Goal: Find specific page/section: Find specific page/section

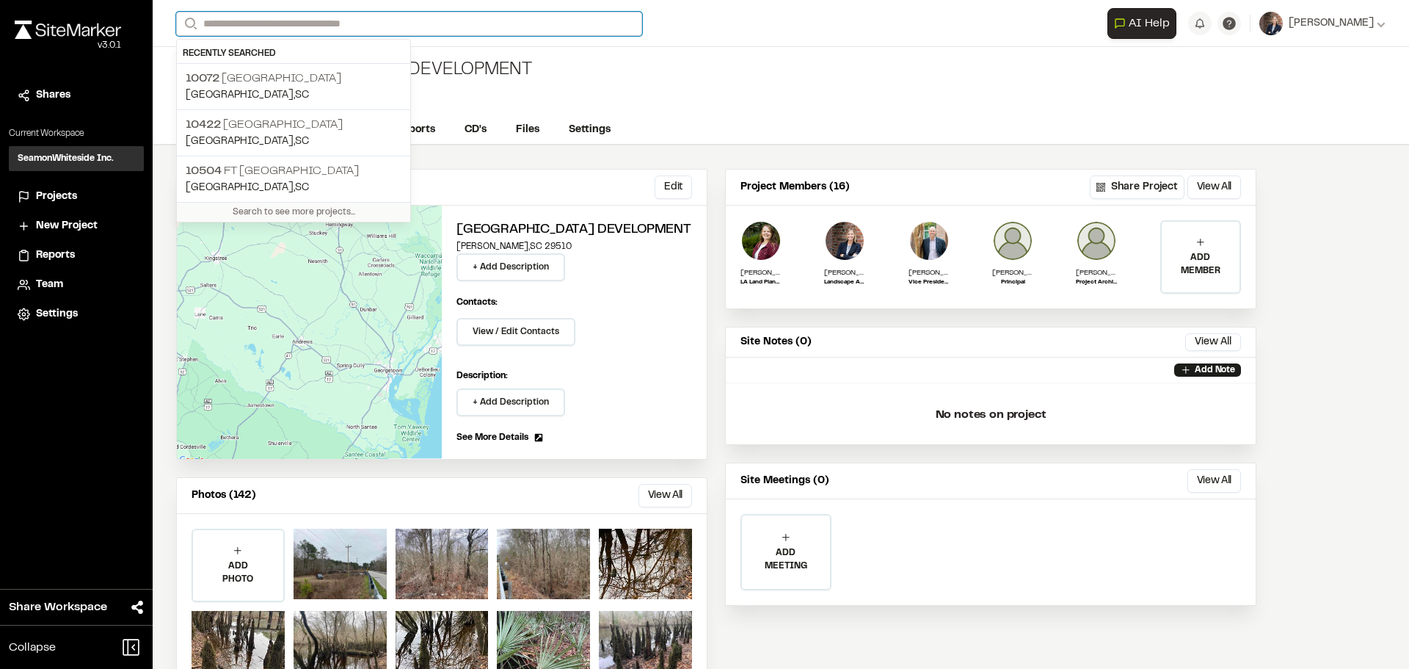
click at [324, 25] on input "Search" at bounding box center [409, 24] width 466 height 24
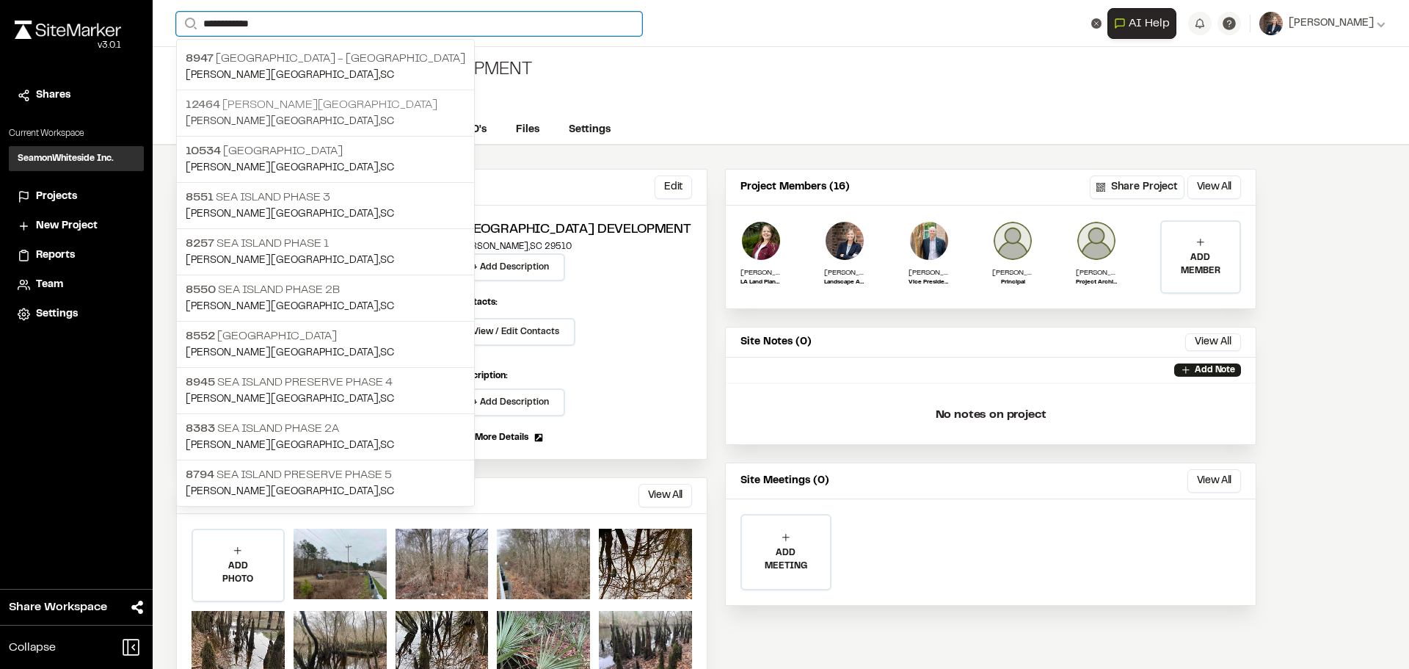
type input "**********"
click at [268, 105] on p "12464 [PERSON_NAME][GEOGRAPHIC_DATA]" at bounding box center [326, 105] width 280 height 18
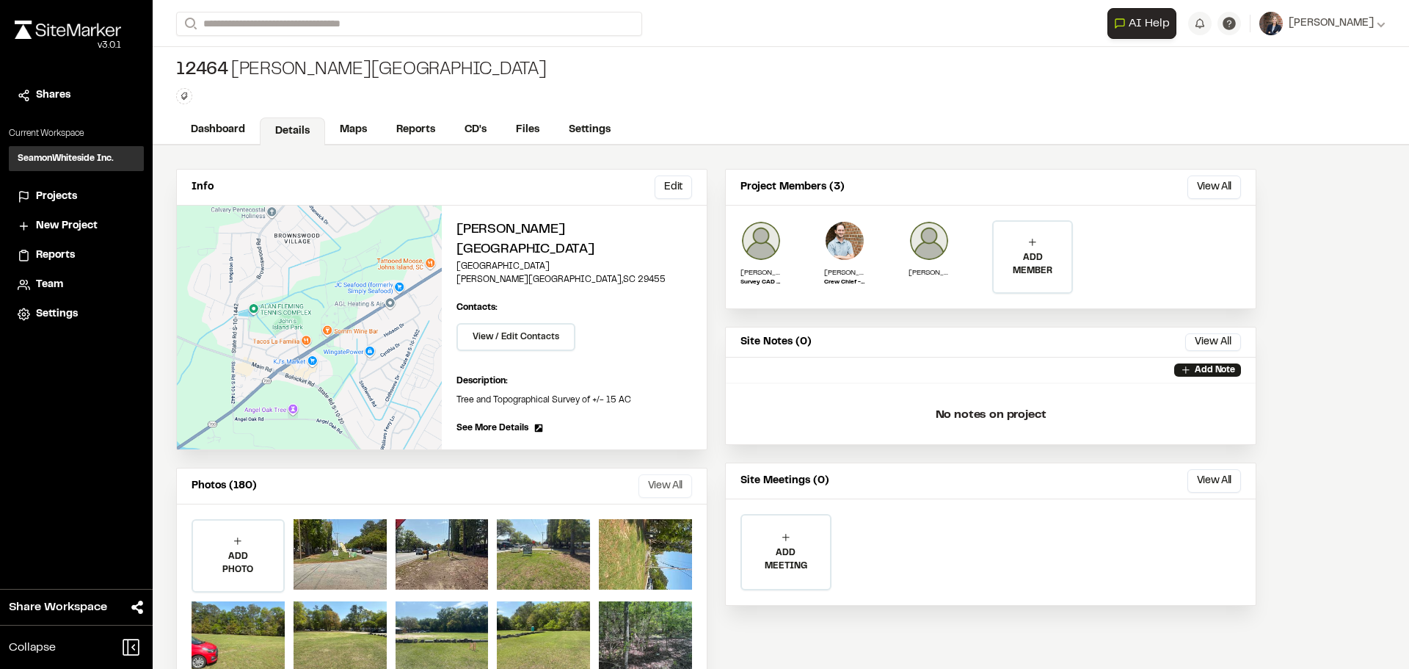
click at [658, 474] on button "View All" at bounding box center [666, 485] width 54 height 23
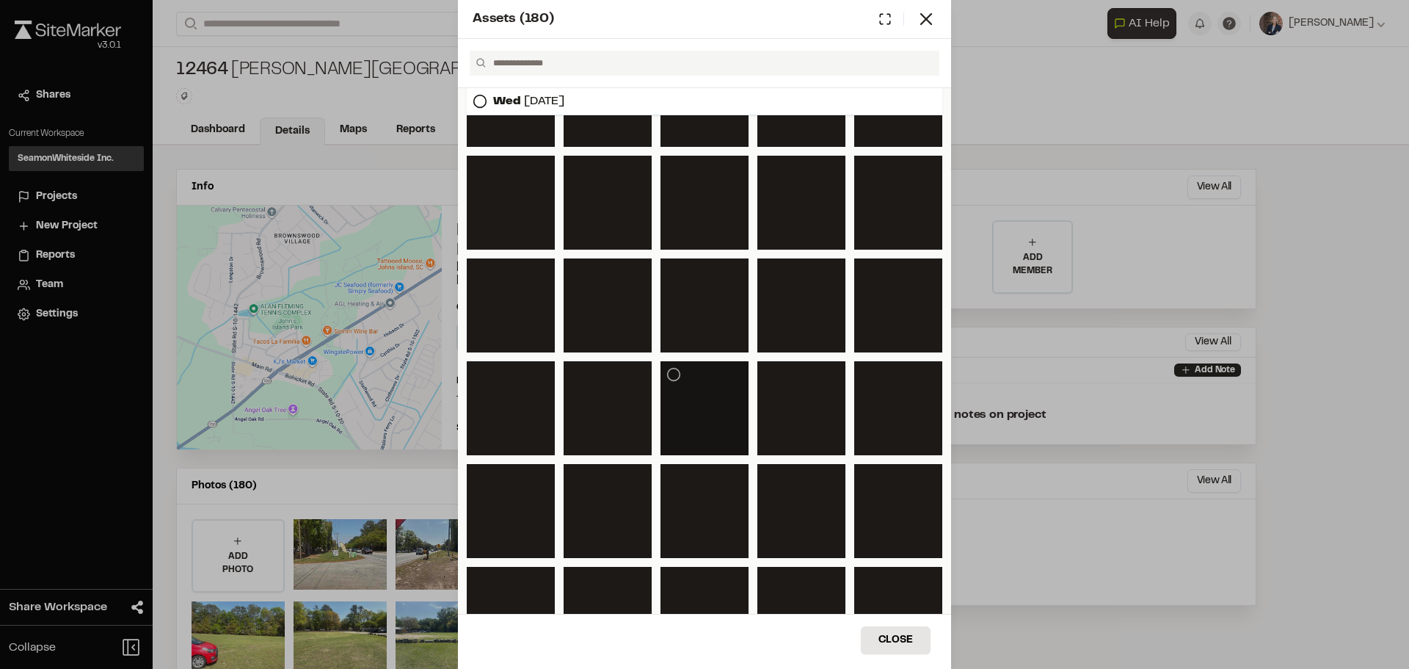
scroll to position [2236, 0]
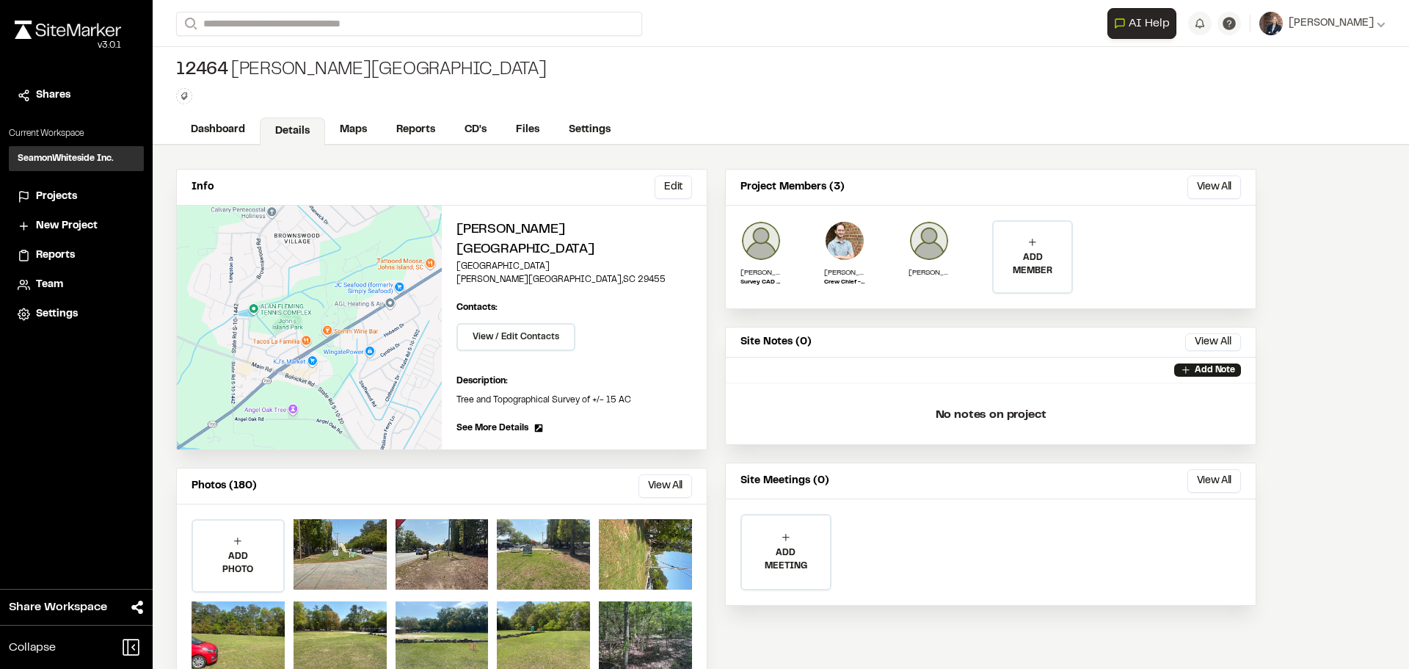
click at [415, 94] on div "Assets ( 180 ) [DATE] Close Select Download Zoom to Pin Unselect Download Zoom …" at bounding box center [704, 346] width 1409 height 669
click at [306, 20] on input "Search" at bounding box center [409, 24] width 466 height 24
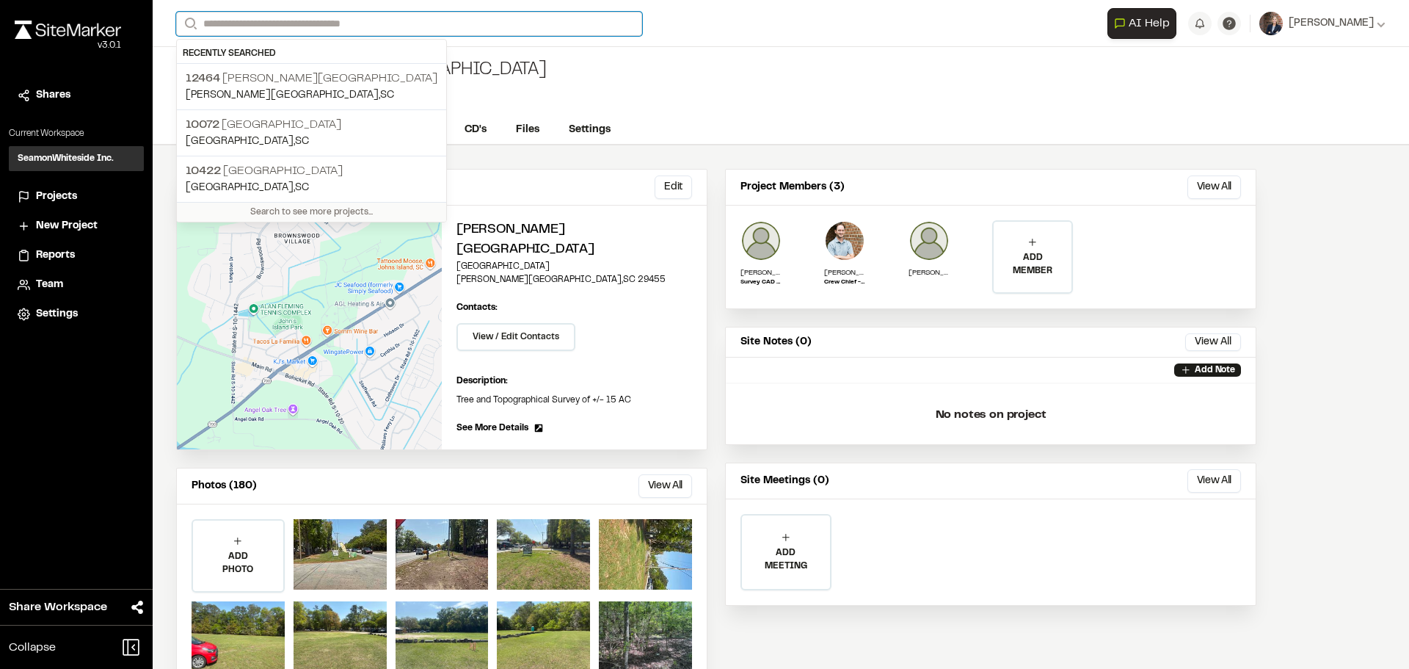
type input "*"
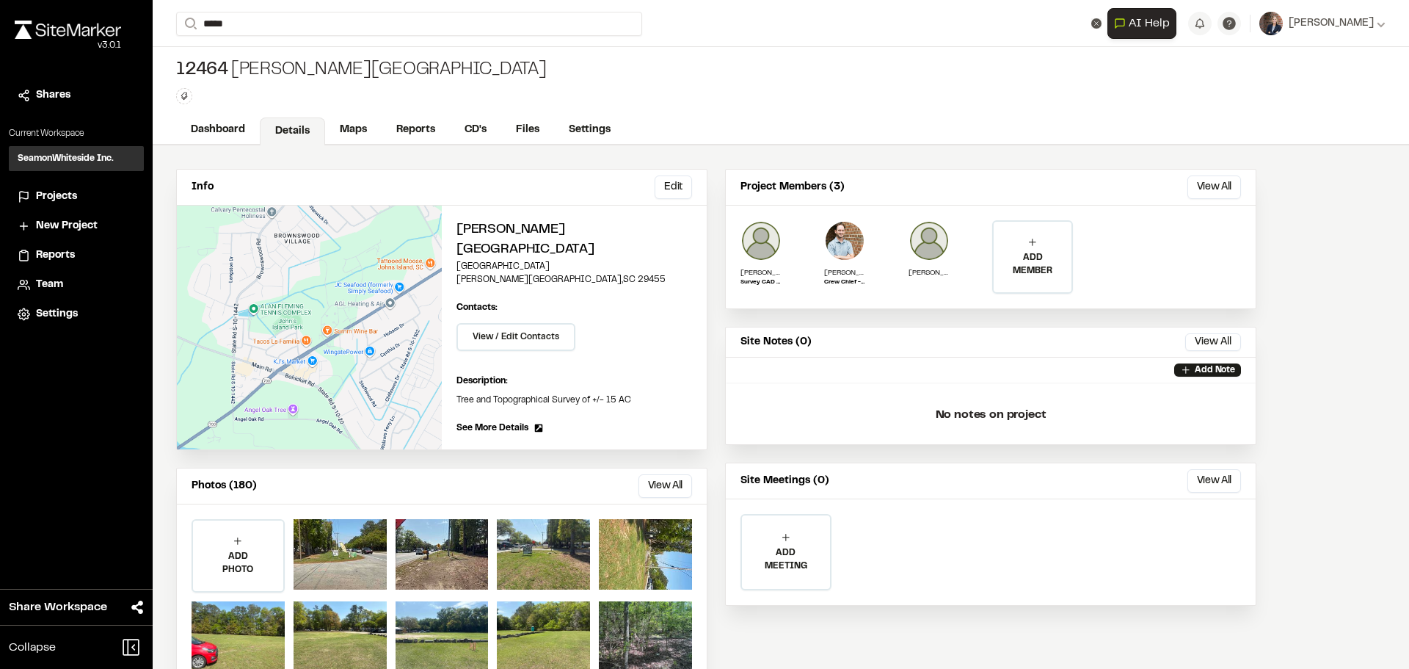
click at [257, 62] on div "**********" at bounding box center [781, 334] width 1257 height 669
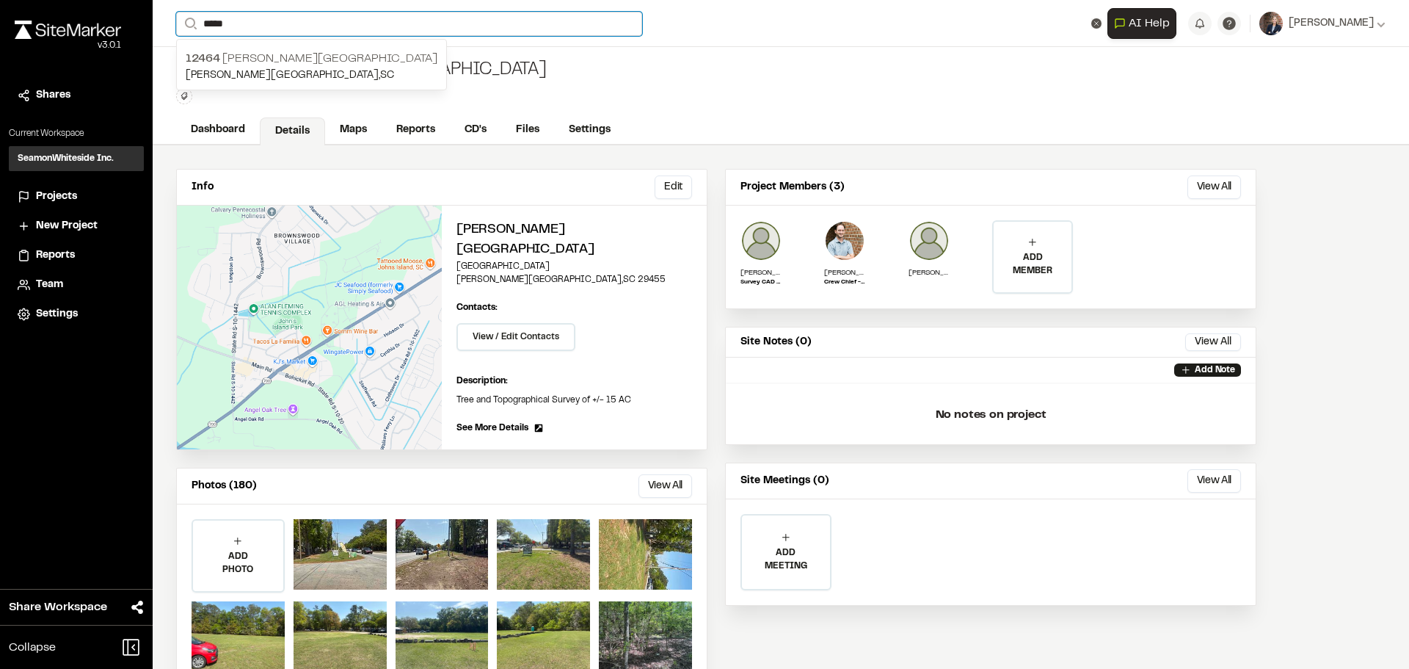
click at [247, 26] on input "*****" at bounding box center [409, 24] width 466 height 24
drag, startPoint x: 247, startPoint y: 26, endPoint x: 194, endPoint y: 21, distance: 53.8
click at [194, 21] on form "Search *****" at bounding box center [641, 24] width 931 height 24
type input "*****"
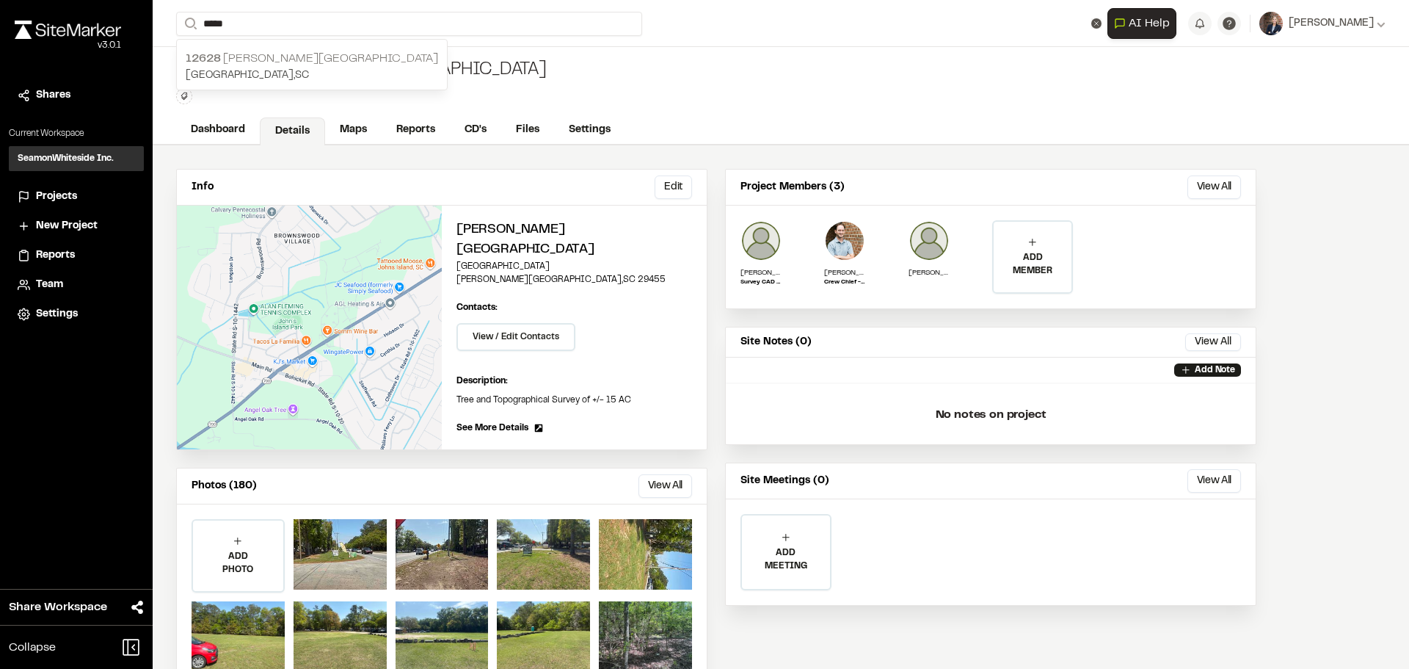
click at [193, 59] on span "12628" at bounding box center [203, 59] width 35 height 10
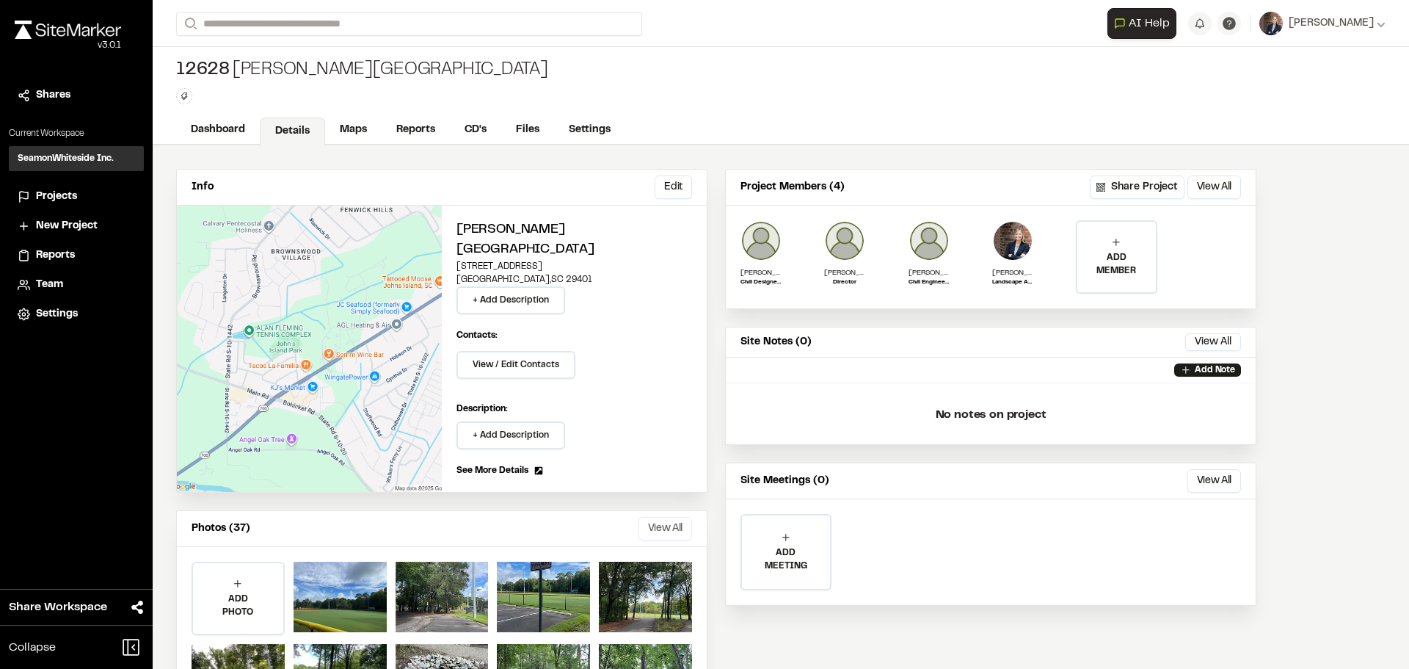
click at [646, 517] on button "View All" at bounding box center [666, 528] width 54 height 23
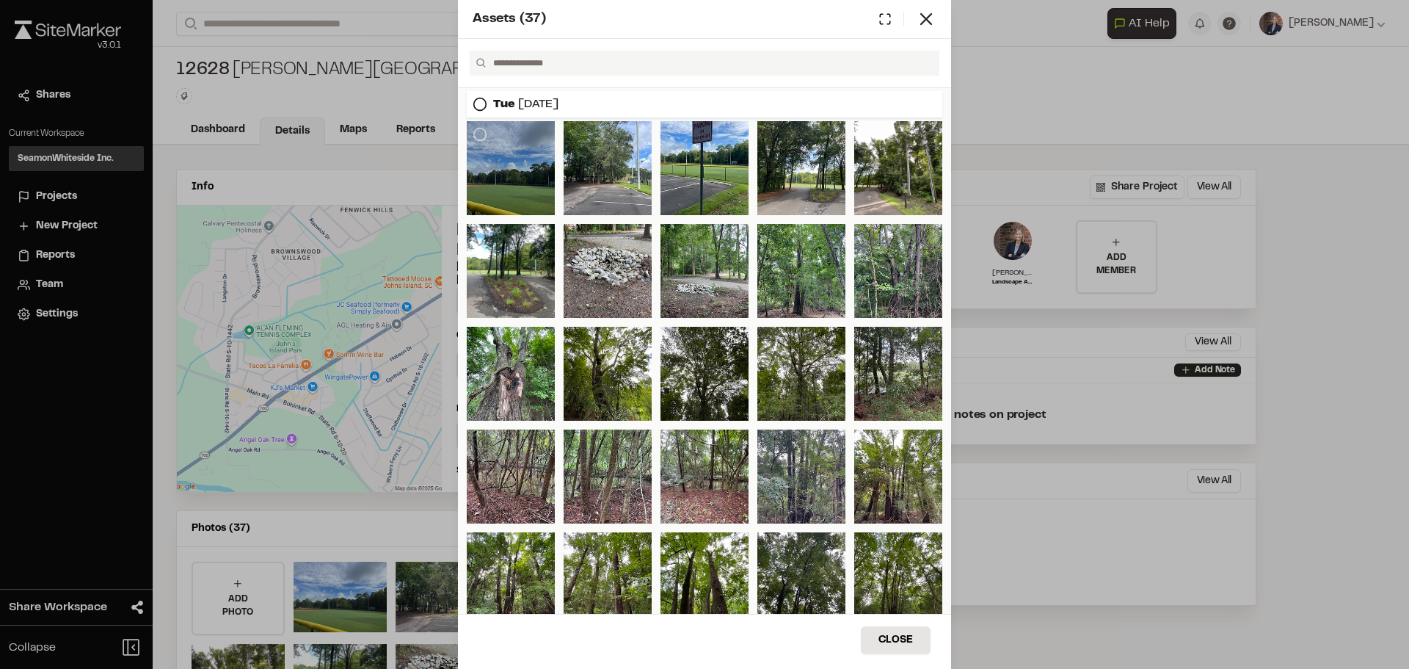
click at [503, 182] on div at bounding box center [511, 168] width 88 height 94
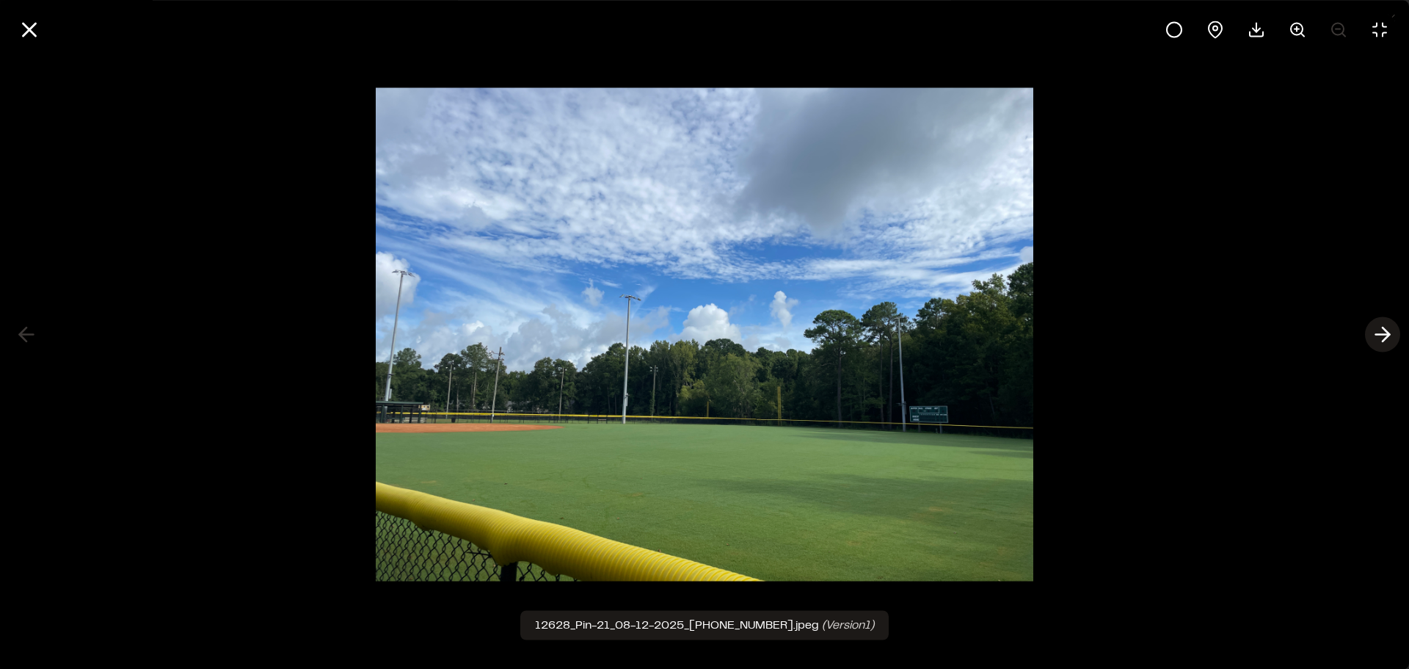
click at [1383, 335] on line at bounding box center [1383, 335] width 14 height 0
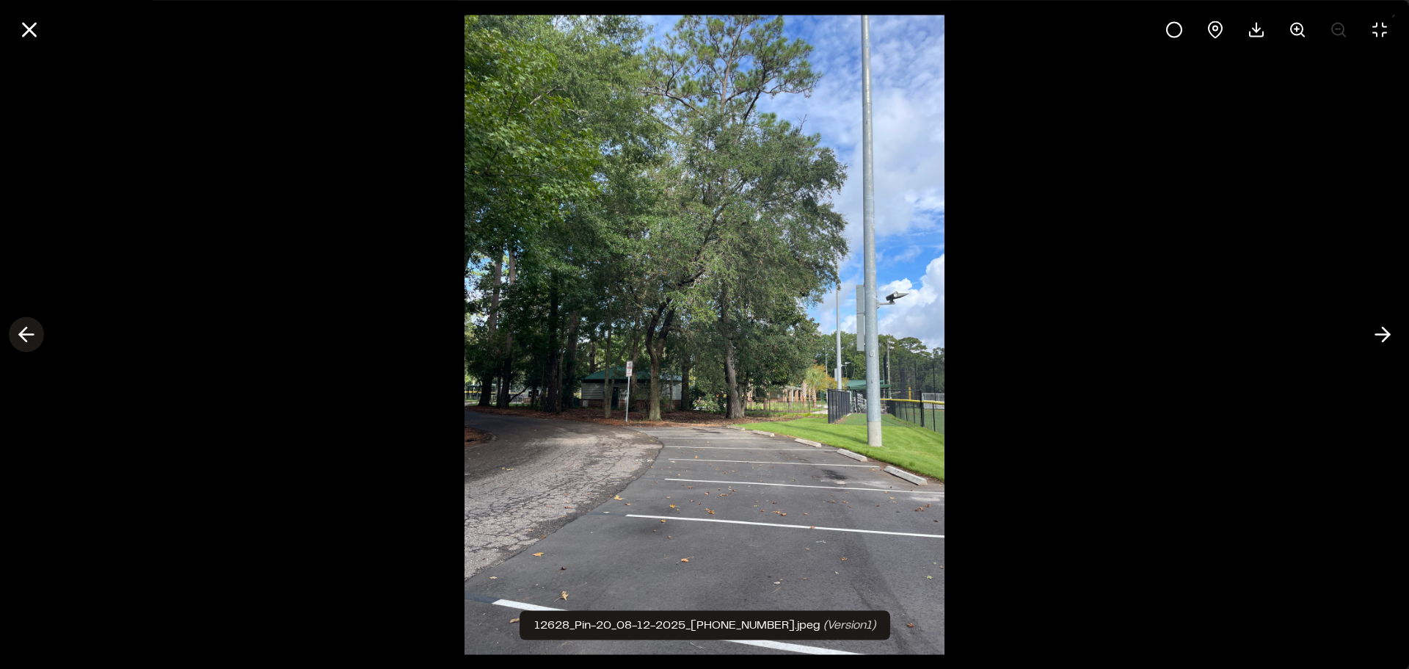
click at [32, 330] on icon at bounding box center [26, 334] width 23 height 25
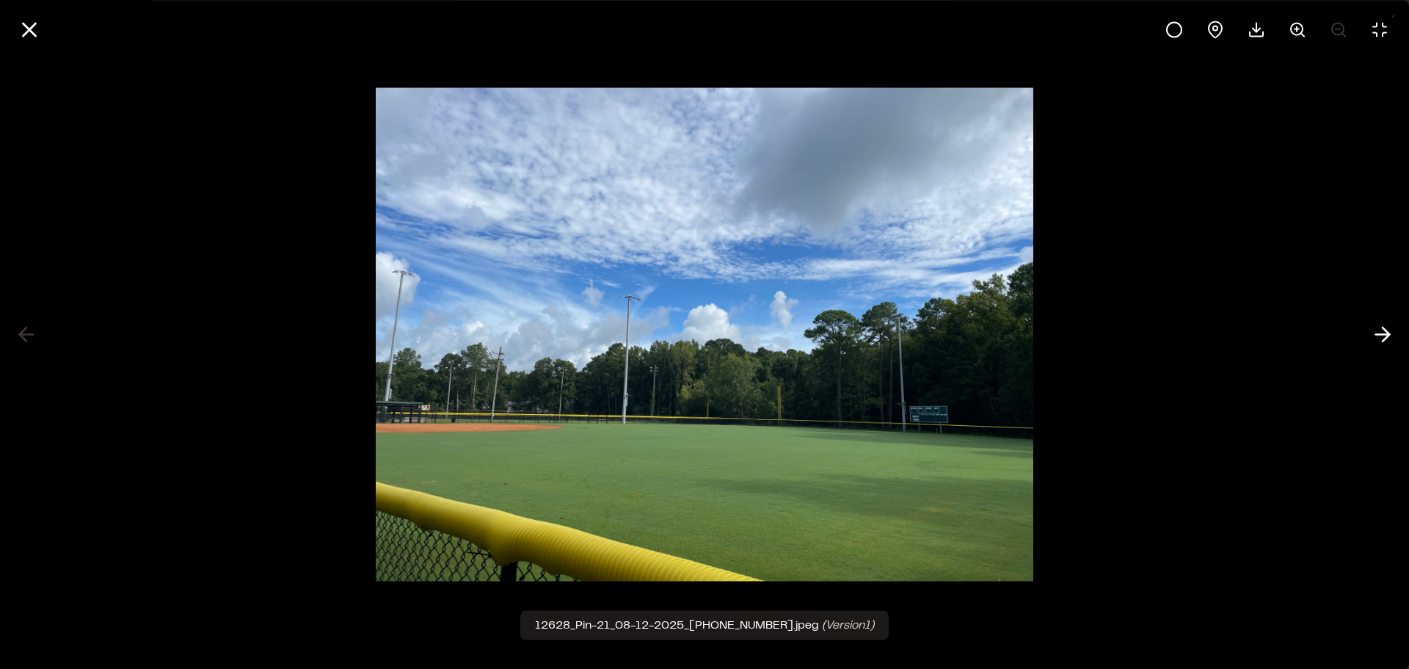
click at [24, 334] on div at bounding box center [704, 334] width 1409 height 669
click at [1376, 330] on icon at bounding box center [1382, 334] width 23 height 25
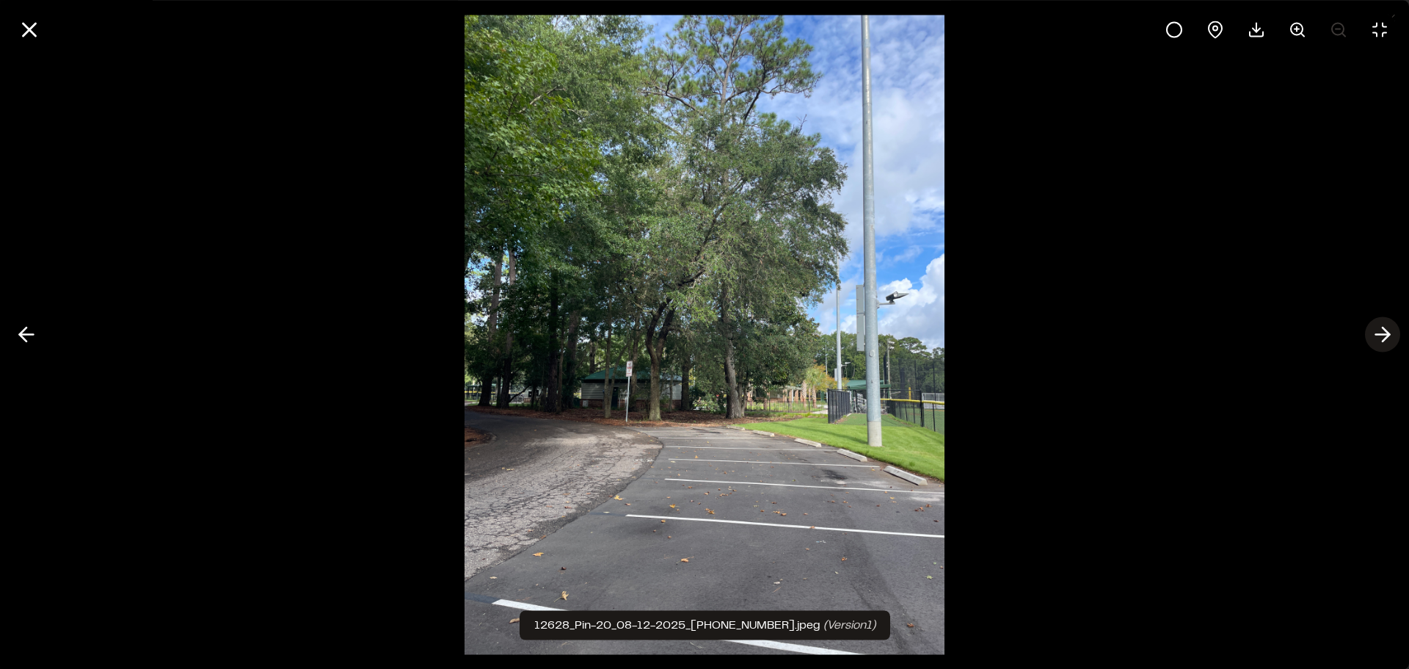
click at [1378, 328] on icon at bounding box center [1382, 334] width 23 height 25
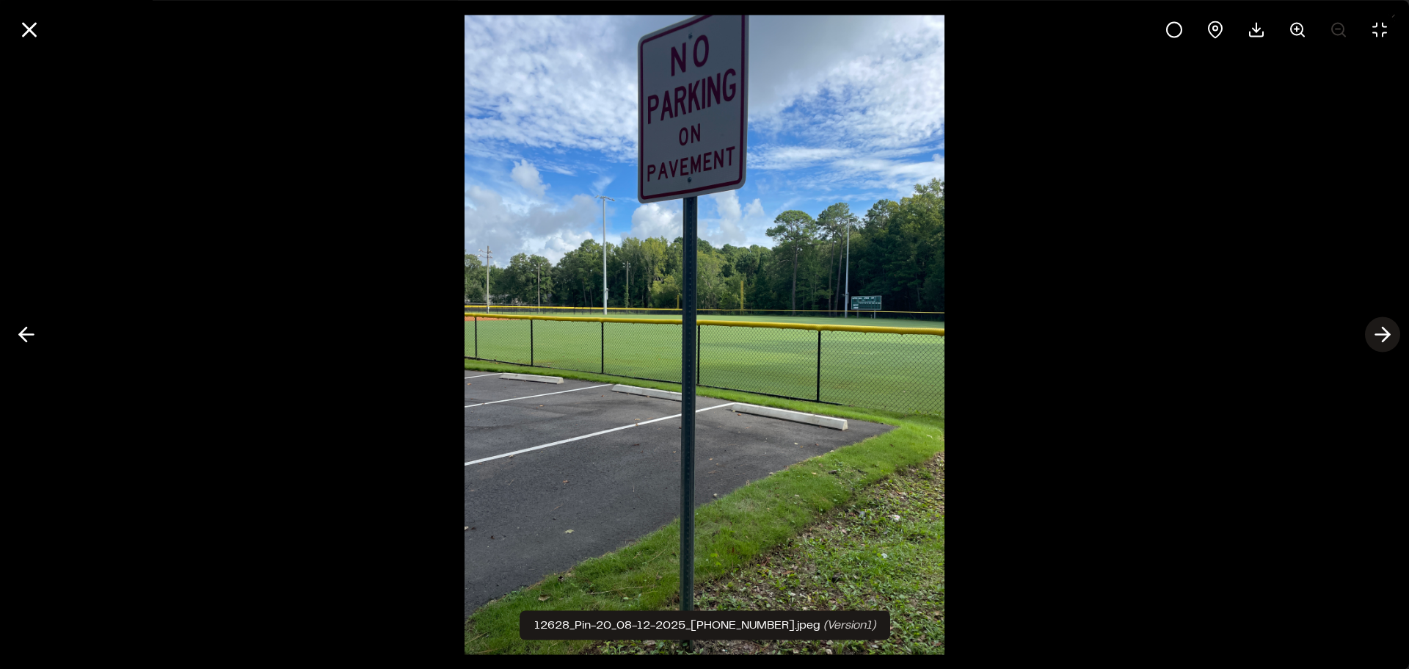
click at [1378, 328] on icon at bounding box center [1382, 334] width 23 height 25
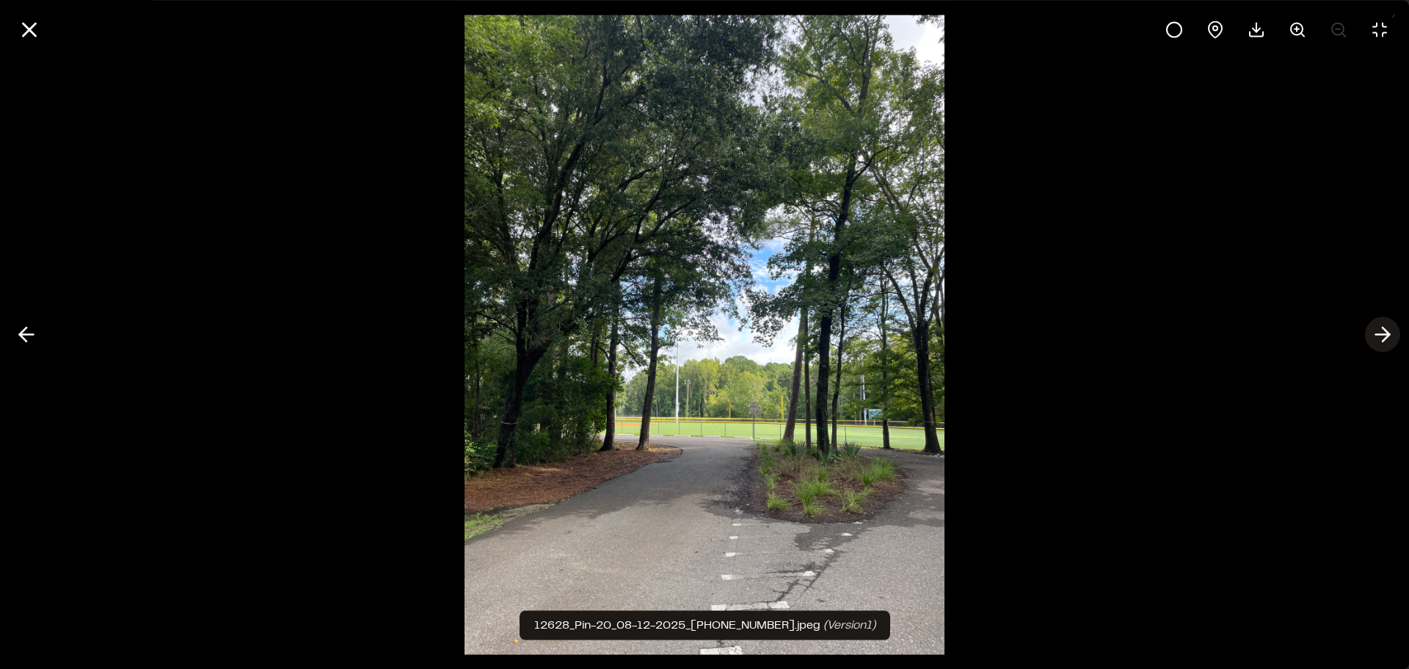
click at [1389, 336] on polyline at bounding box center [1386, 334] width 7 height 14
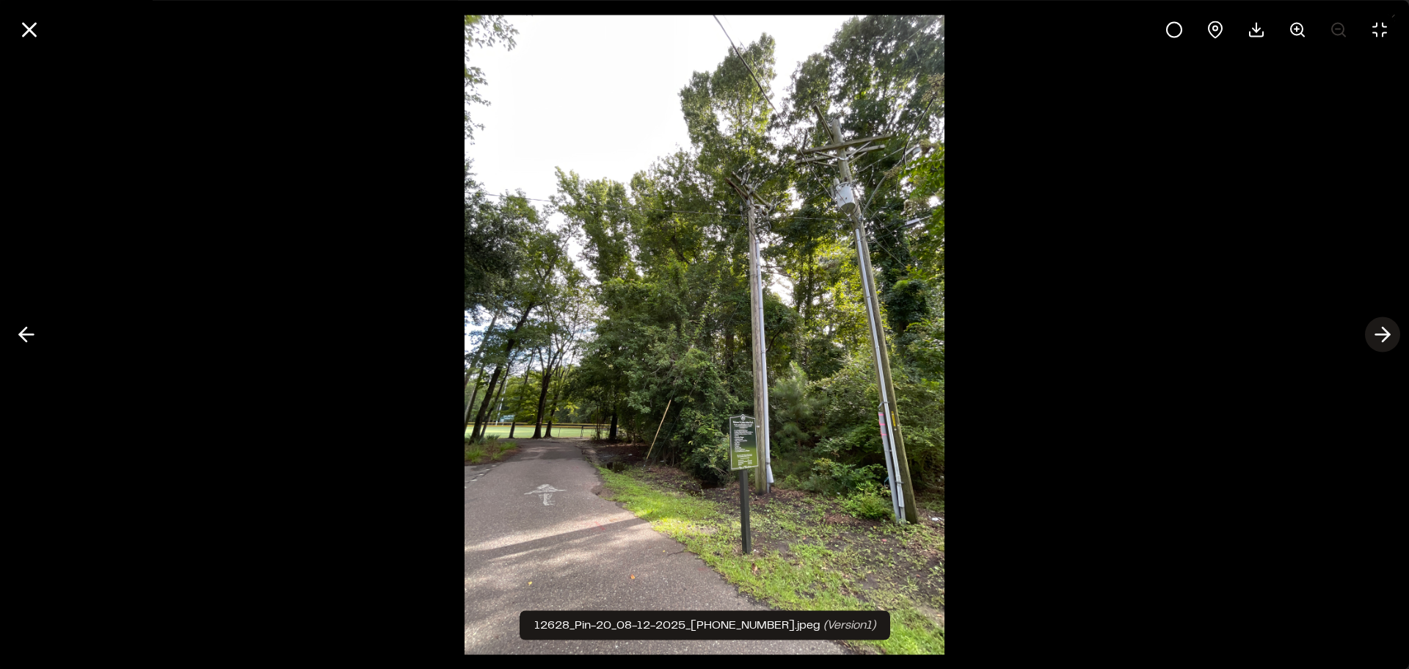
click at [1384, 338] on icon at bounding box center [1382, 334] width 23 height 25
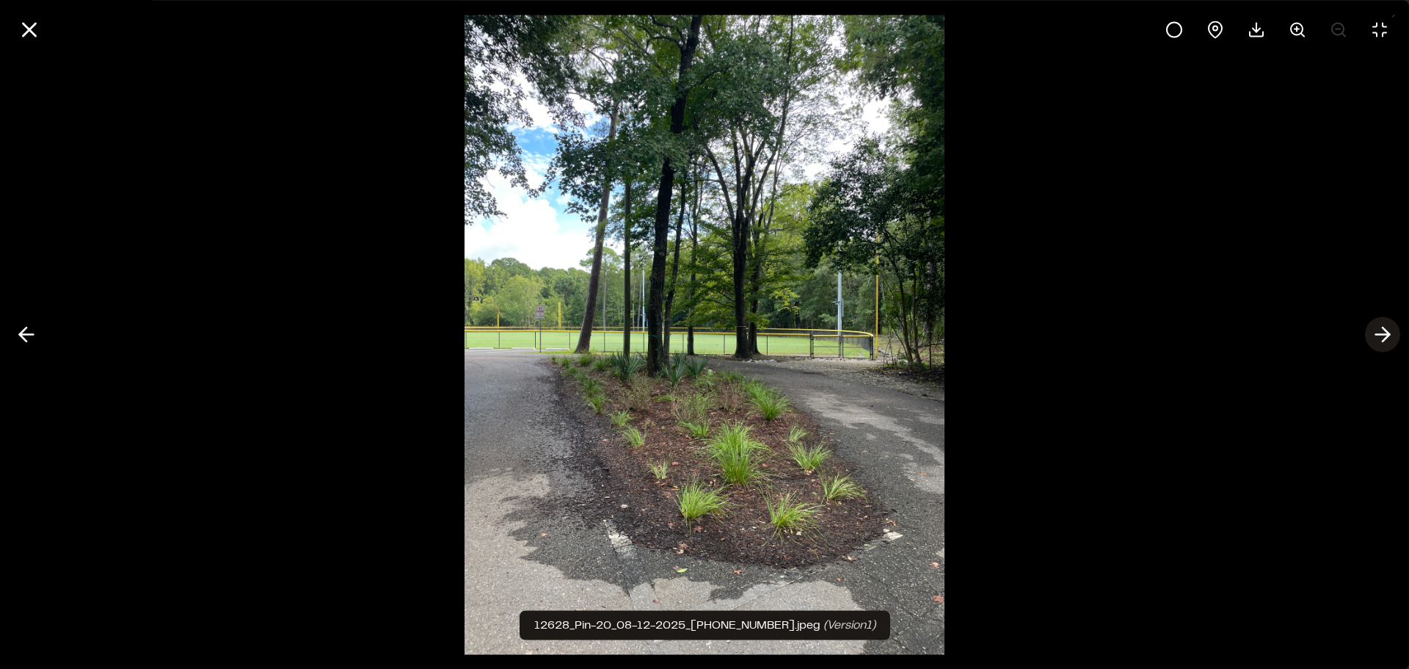
click at [1385, 332] on icon at bounding box center [1382, 334] width 23 height 25
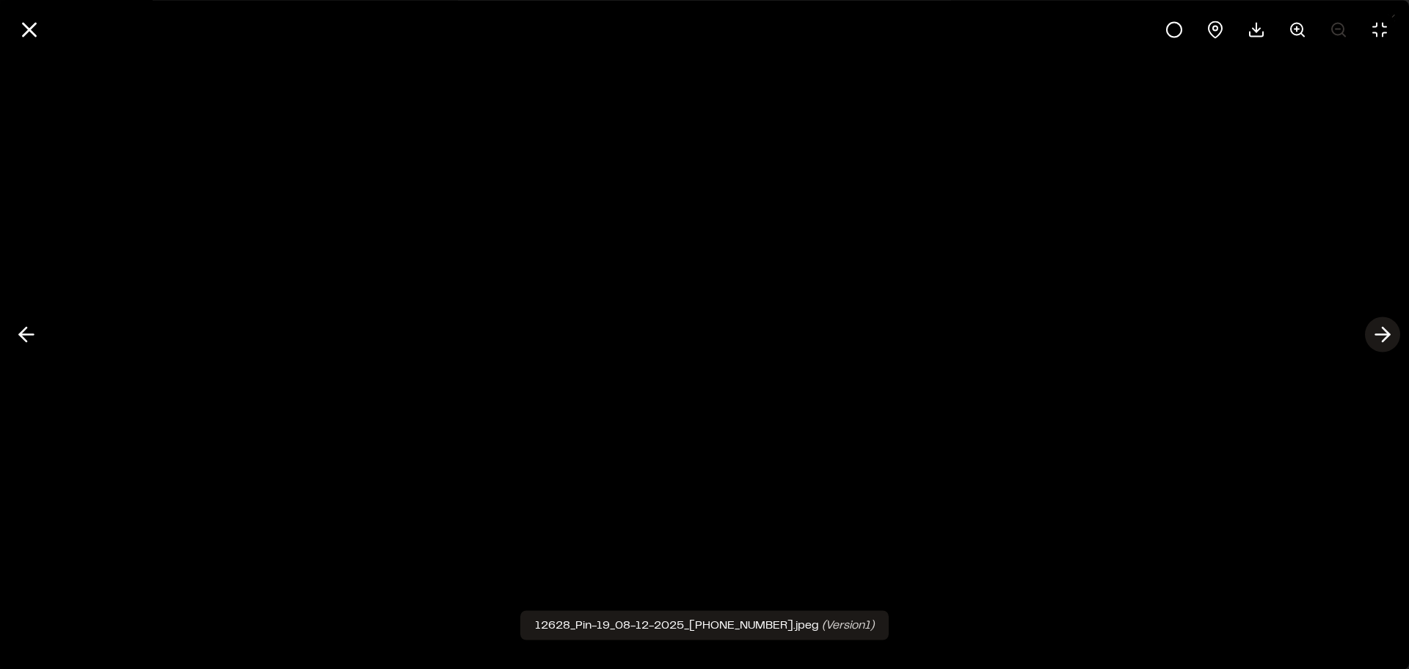
click at [1379, 333] on icon at bounding box center [1382, 334] width 23 height 25
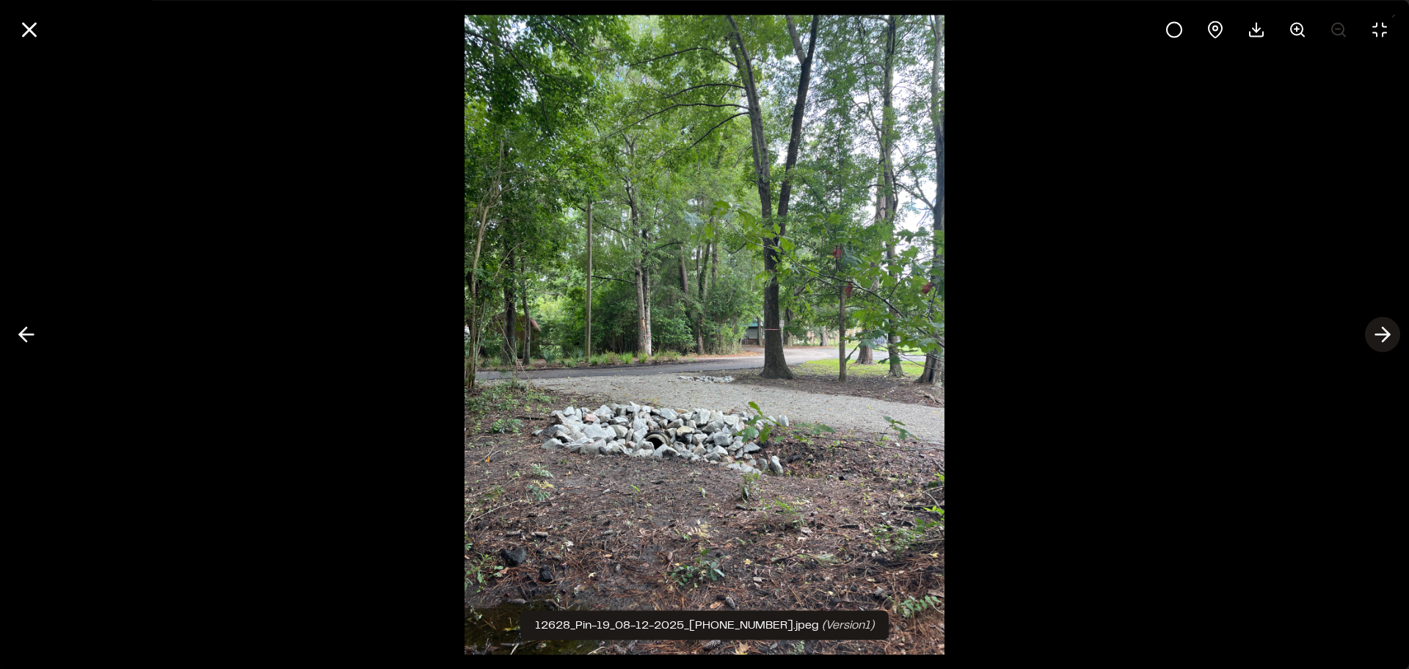
click at [1379, 333] on icon at bounding box center [1382, 334] width 23 height 25
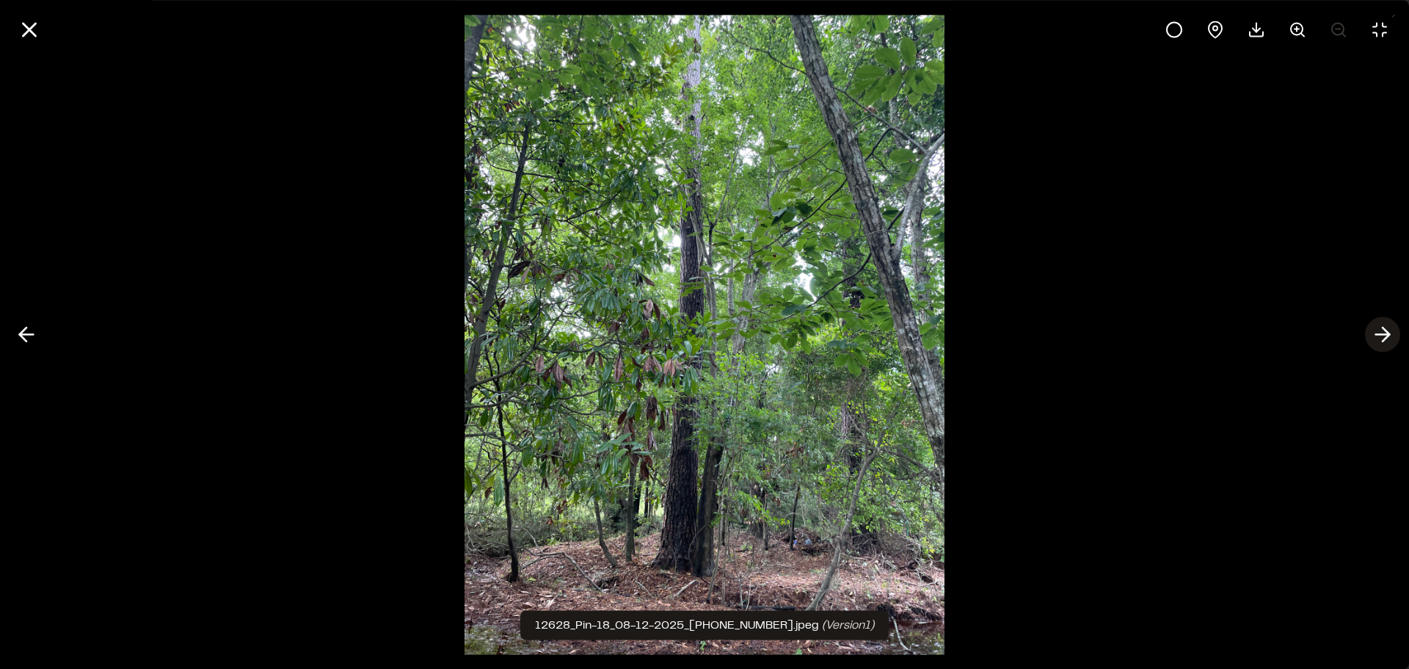
click at [1379, 335] on line at bounding box center [1383, 335] width 14 height 0
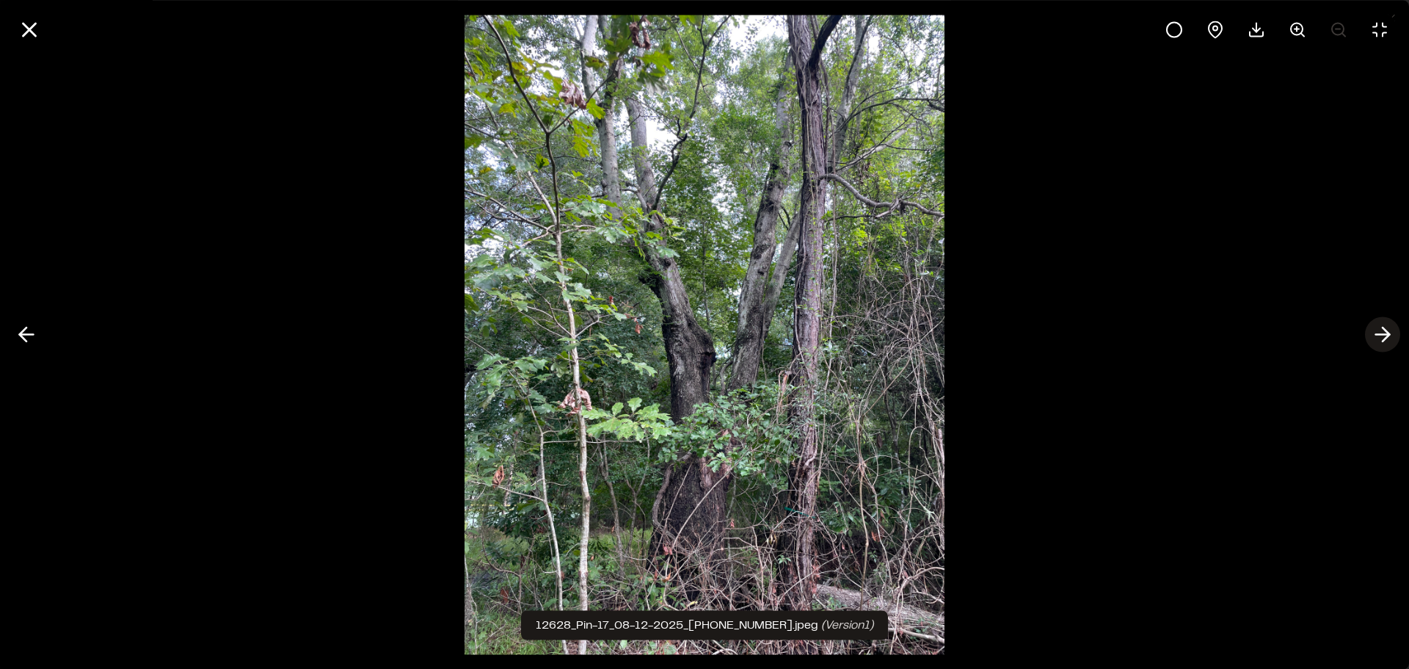
click at [1379, 335] on line at bounding box center [1383, 335] width 14 height 0
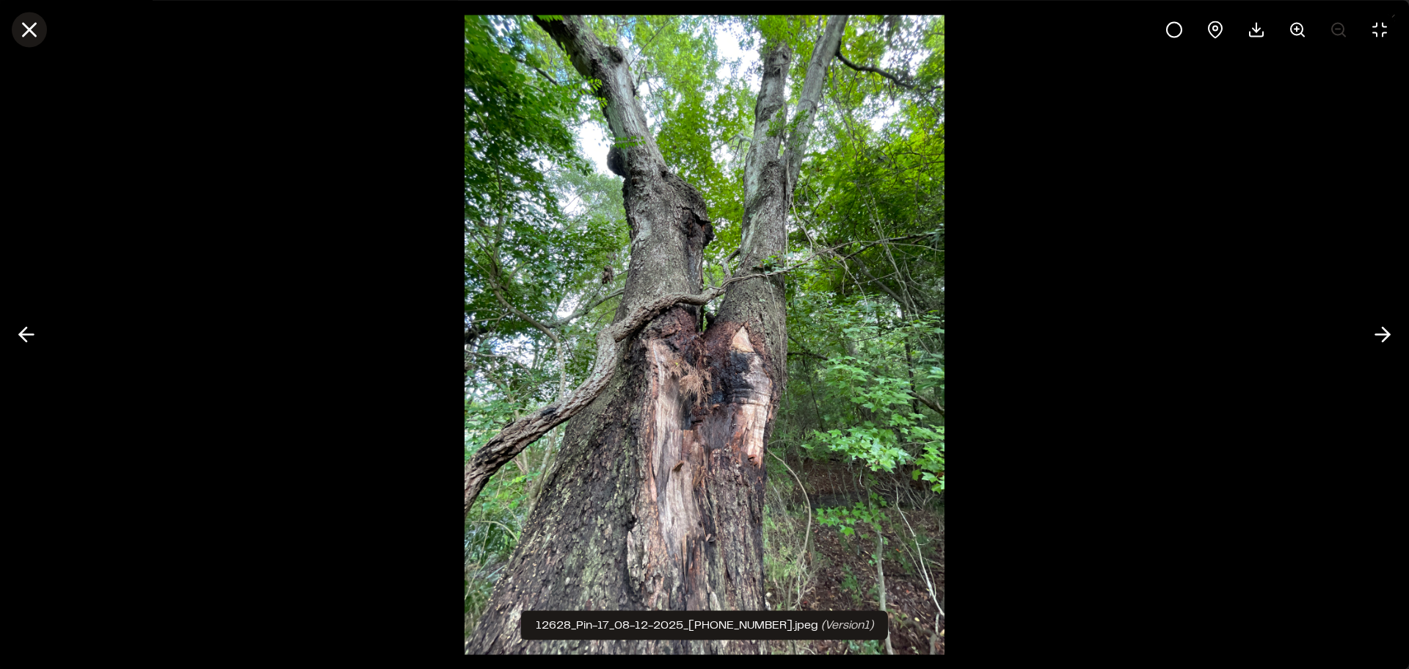
click at [33, 34] on line at bounding box center [29, 29] width 12 height 12
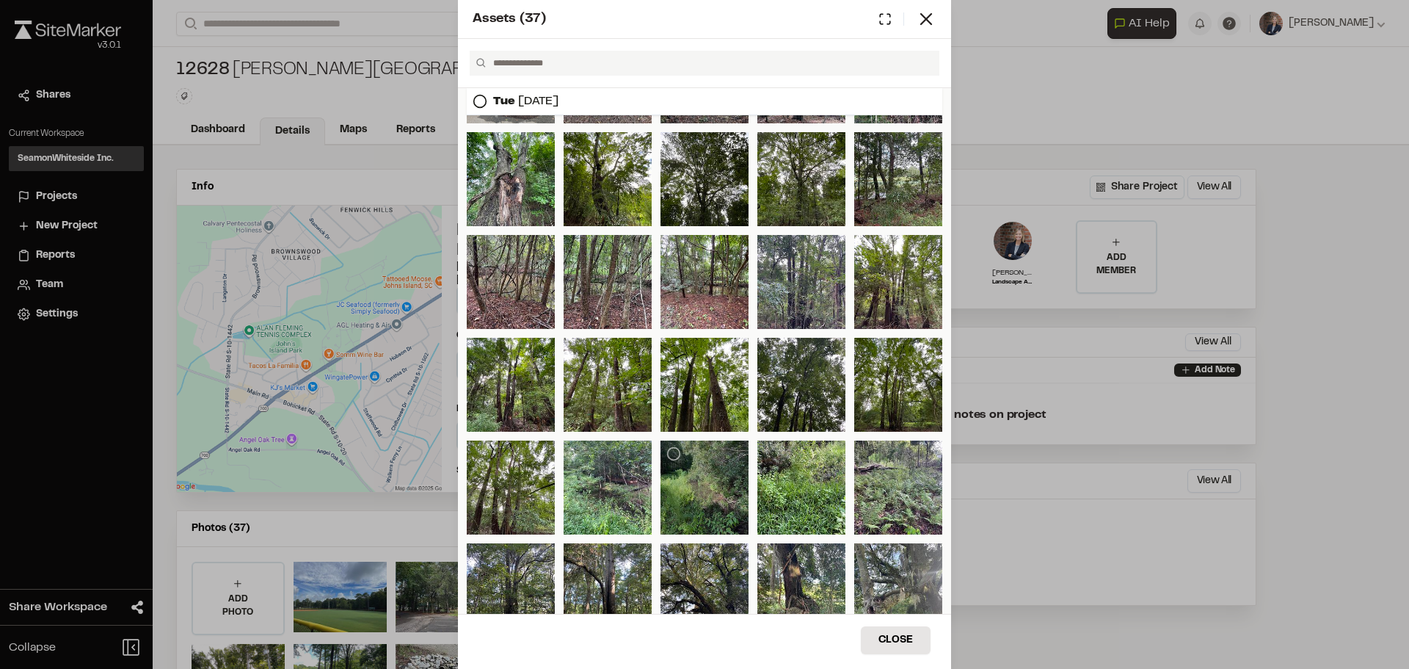
scroll to position [220, 0]
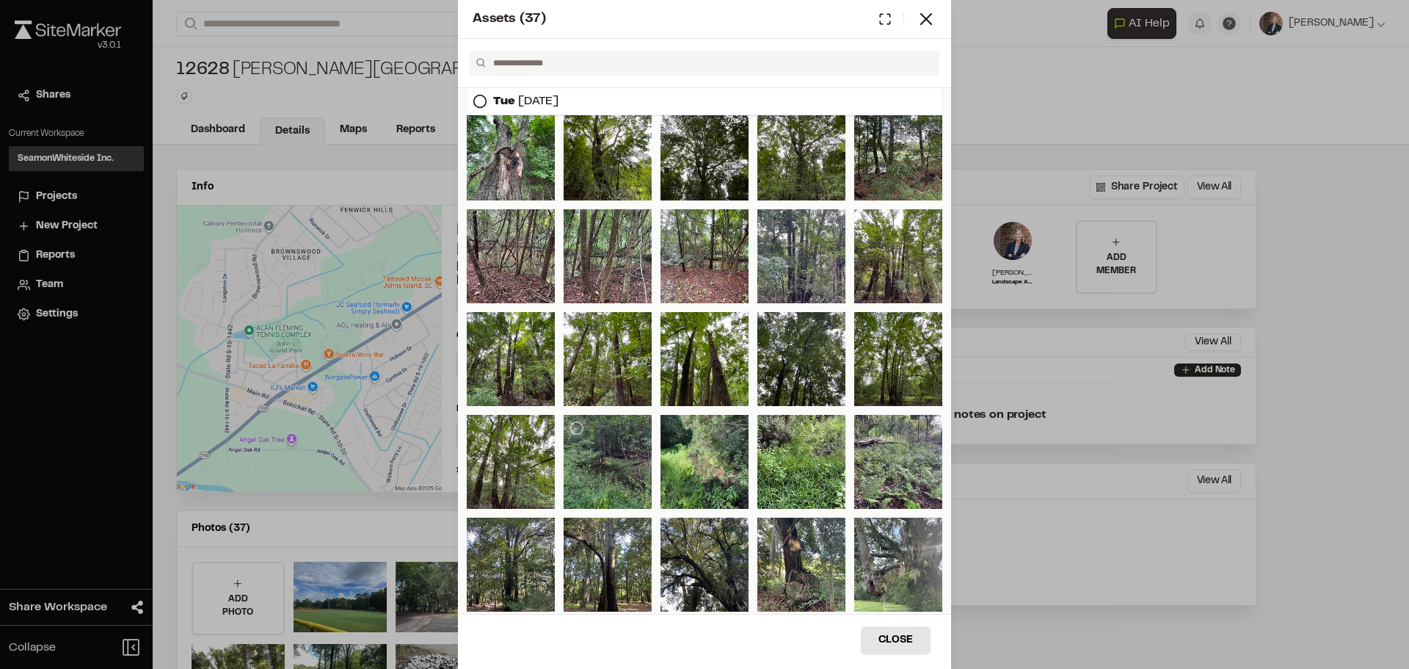
click at [603, 465] on div at bounding box center [608, 462] width 88 height 94
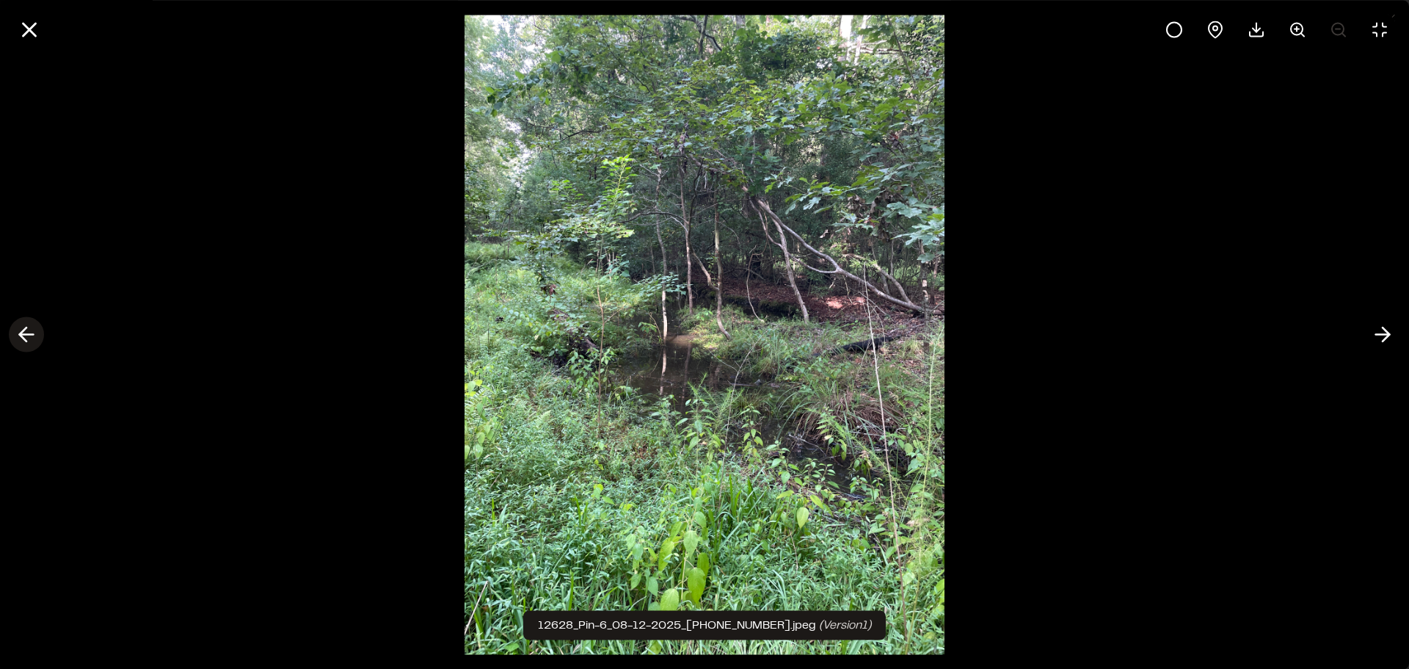
click at [20, 330] on icon at bounding box center [26, 334] width 23 height 25
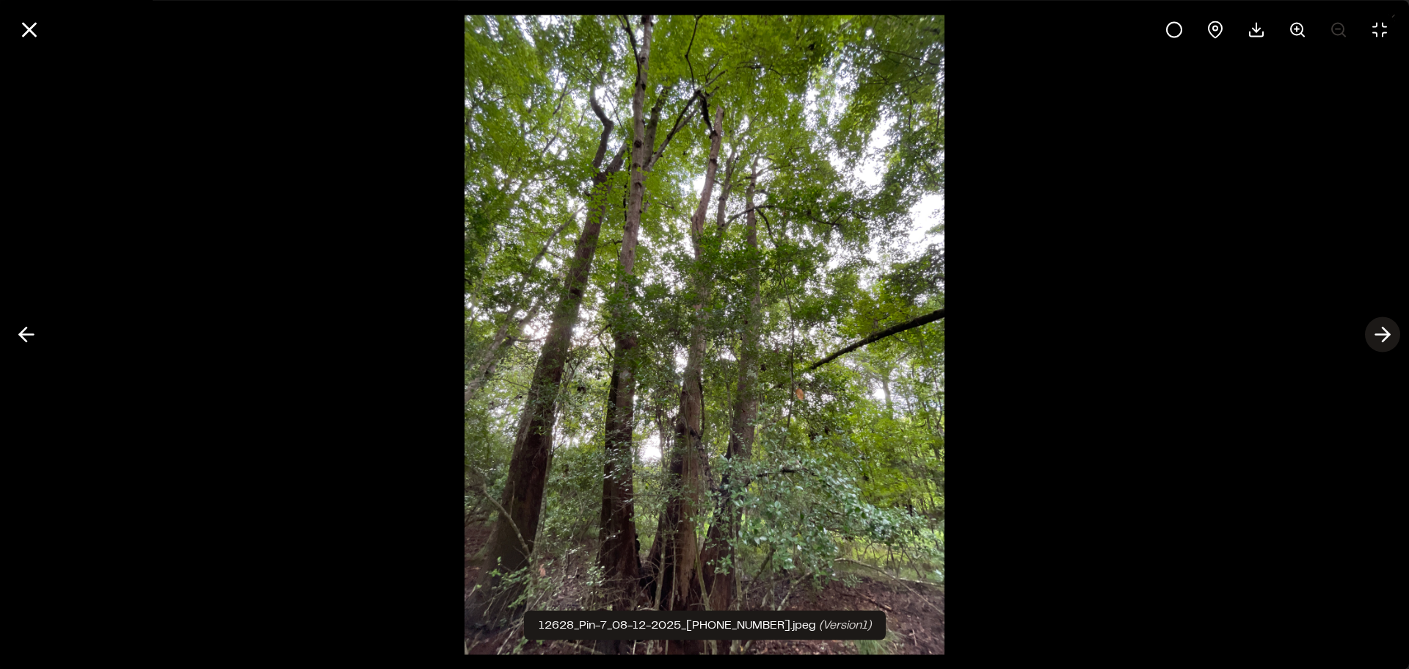
click at [1383, 333] on icon at bounding box center [1382, 334] width 23 height 25
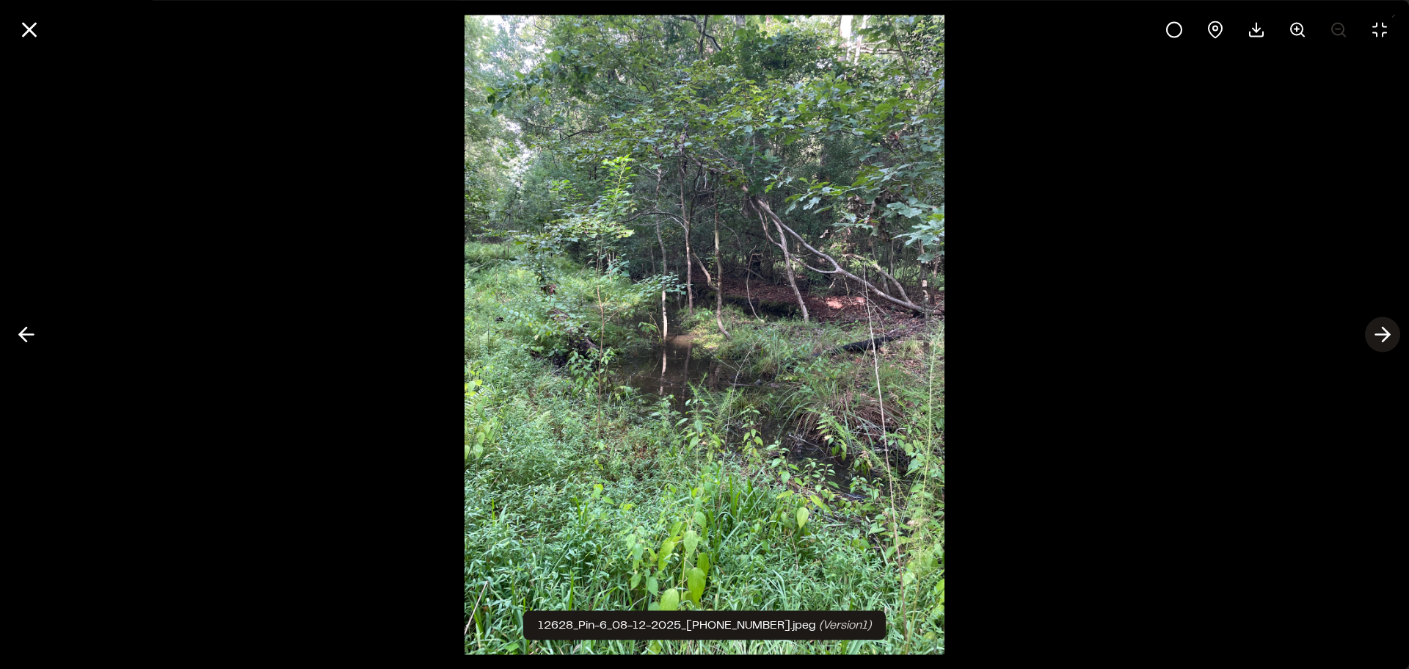
click at [1383, 333] on icon at bounding box center [1382, 334] width 23 height 25
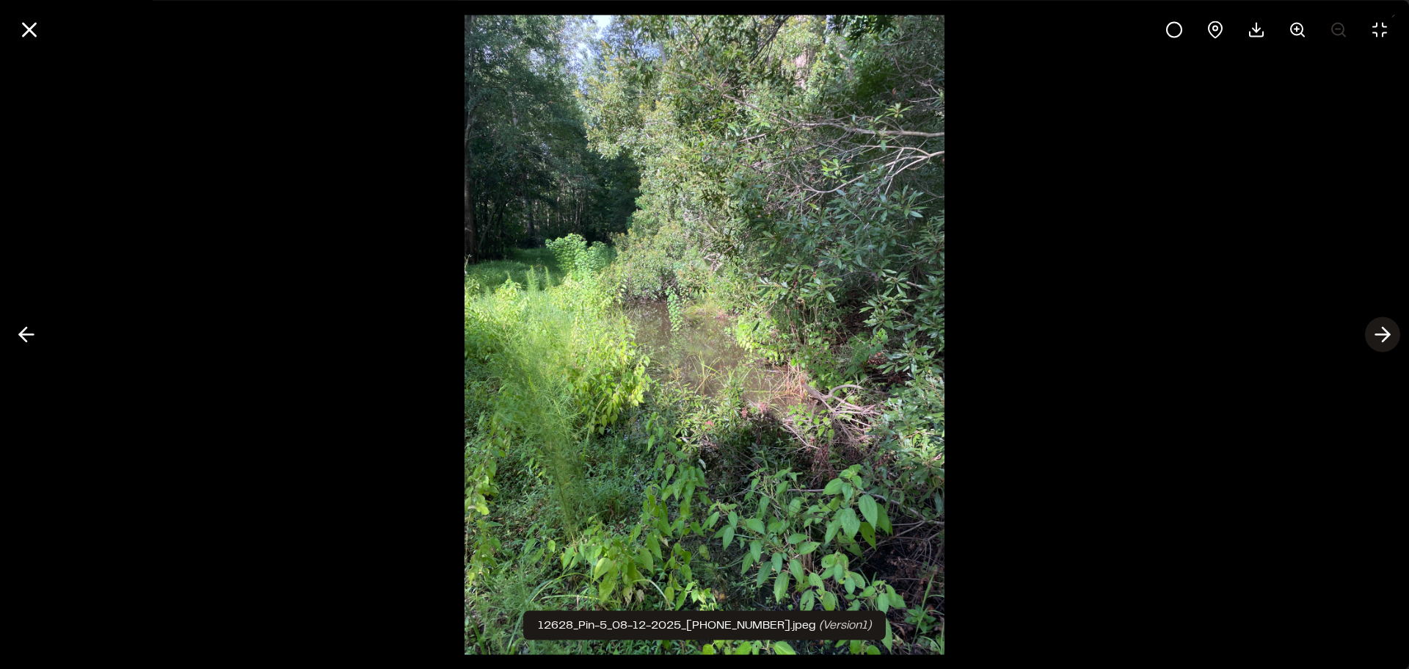
click at [1383, 333] on icon at bounding box center [1382, 334] width 23 height 25
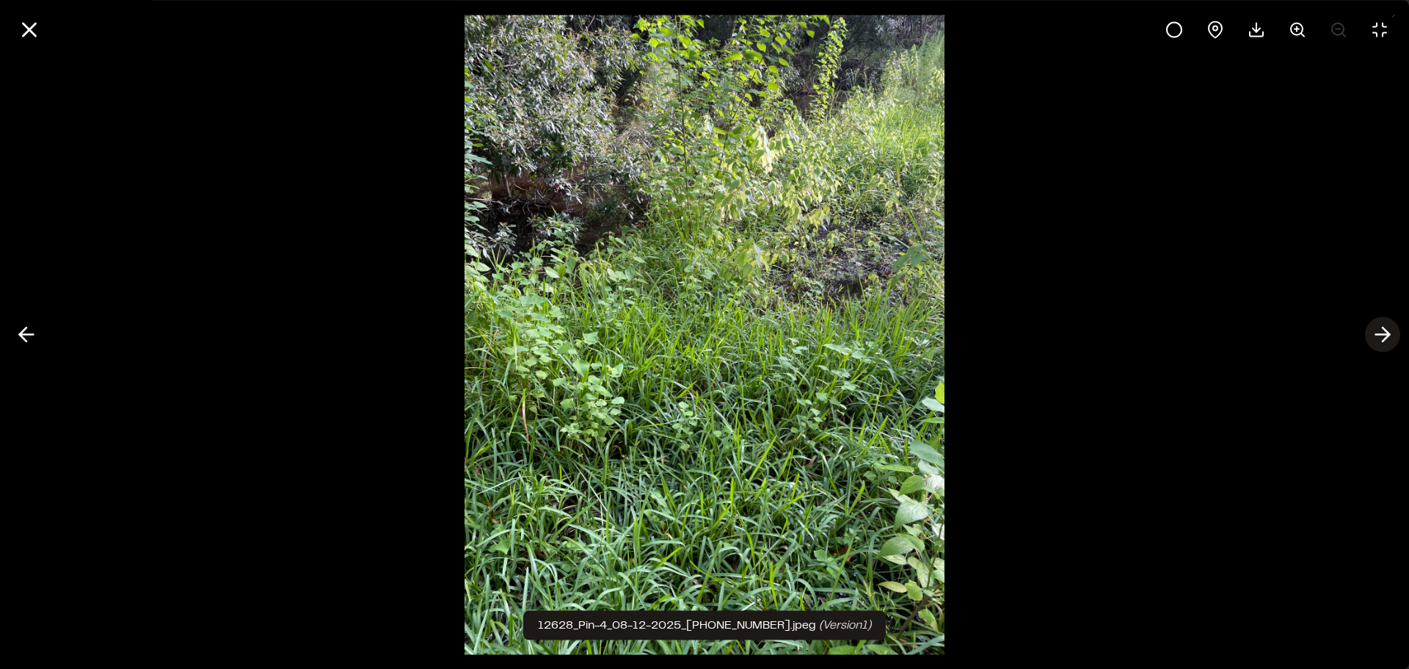
click at [1383, 333] on icon at bounding box center [1382, 334] width 23 height 25
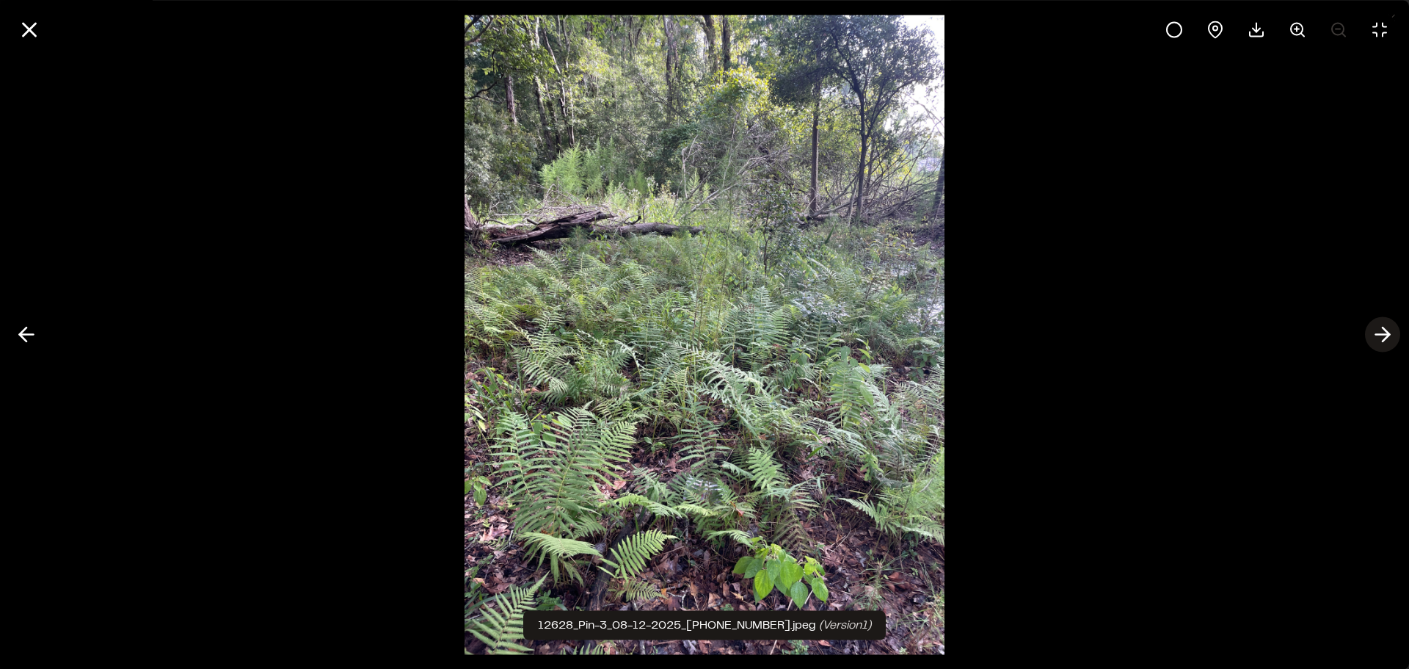
click at [1383, 333] on icon at bounding box center [1382, 334] width 23 height 25
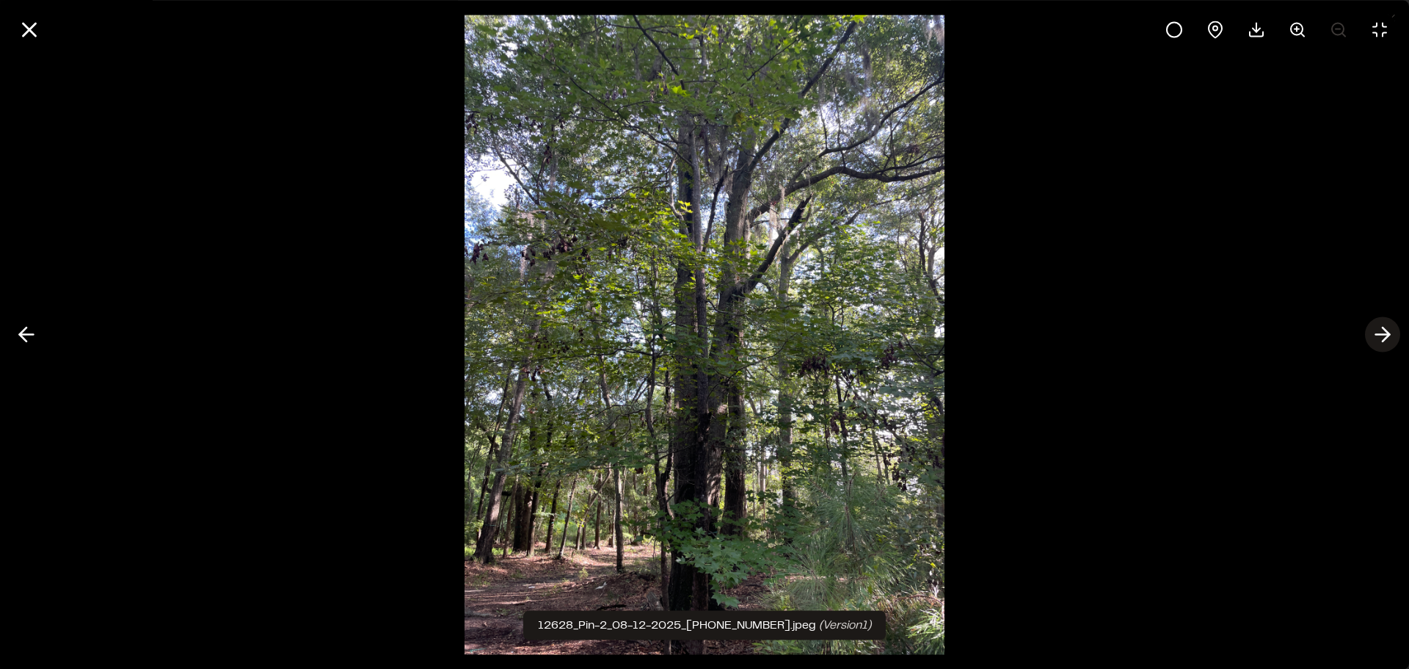
click at [1383, 333] on icon at bounding box center [1382, 334] width 23 height 25
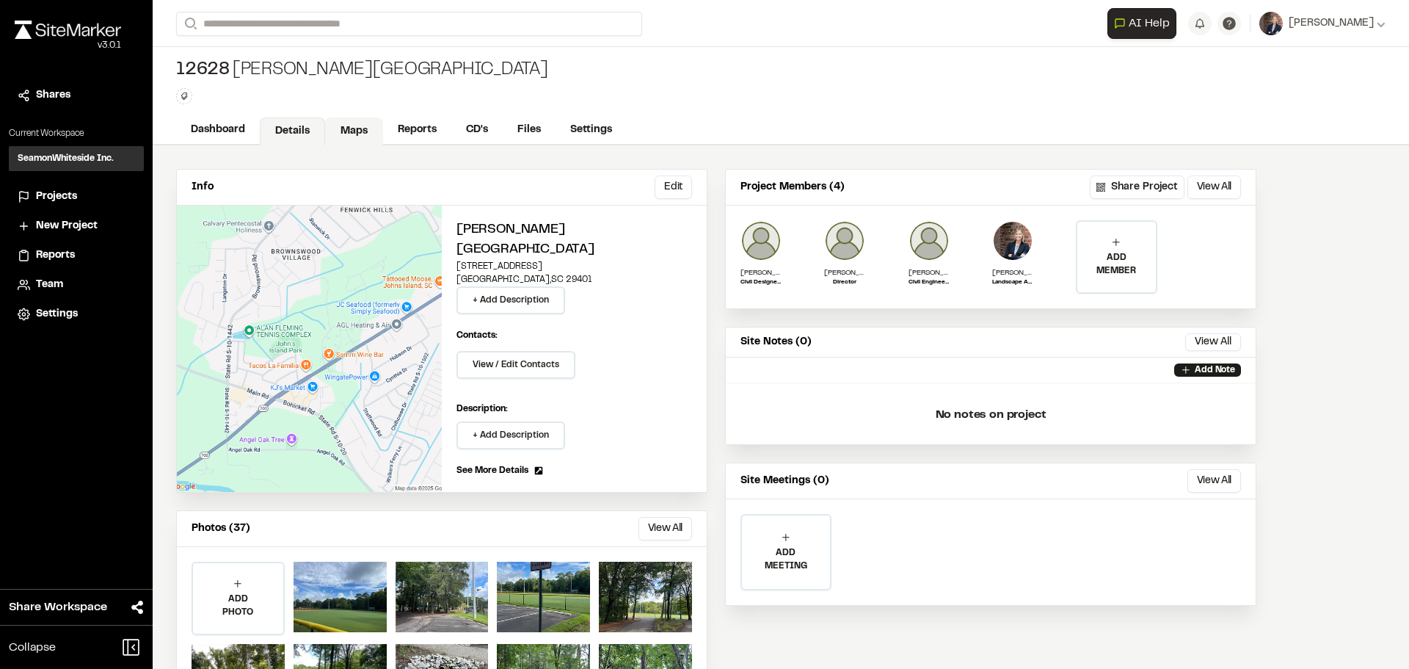
click at [343, 131] on link "Maps" at bounding box center [354, 131] width 58 height 28
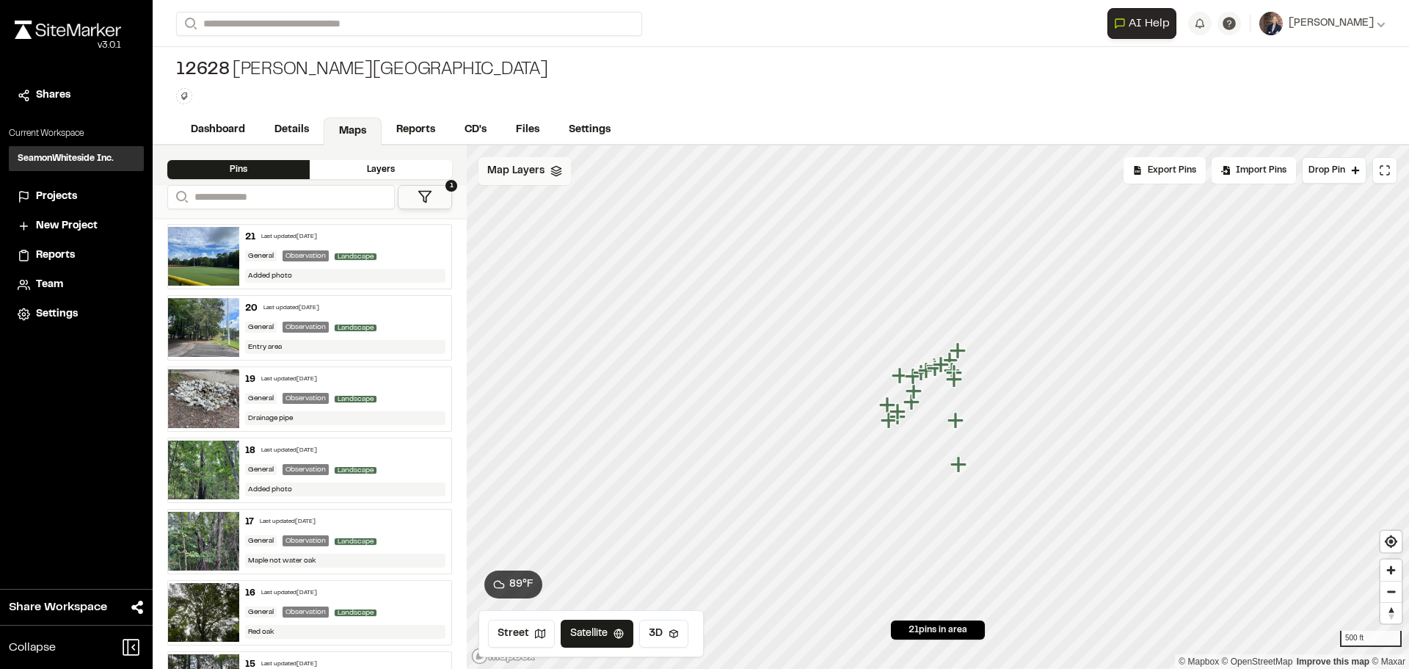
click at [531, 173] on span "Map Layers" at bounding box center [515, 171] width 57 height 16
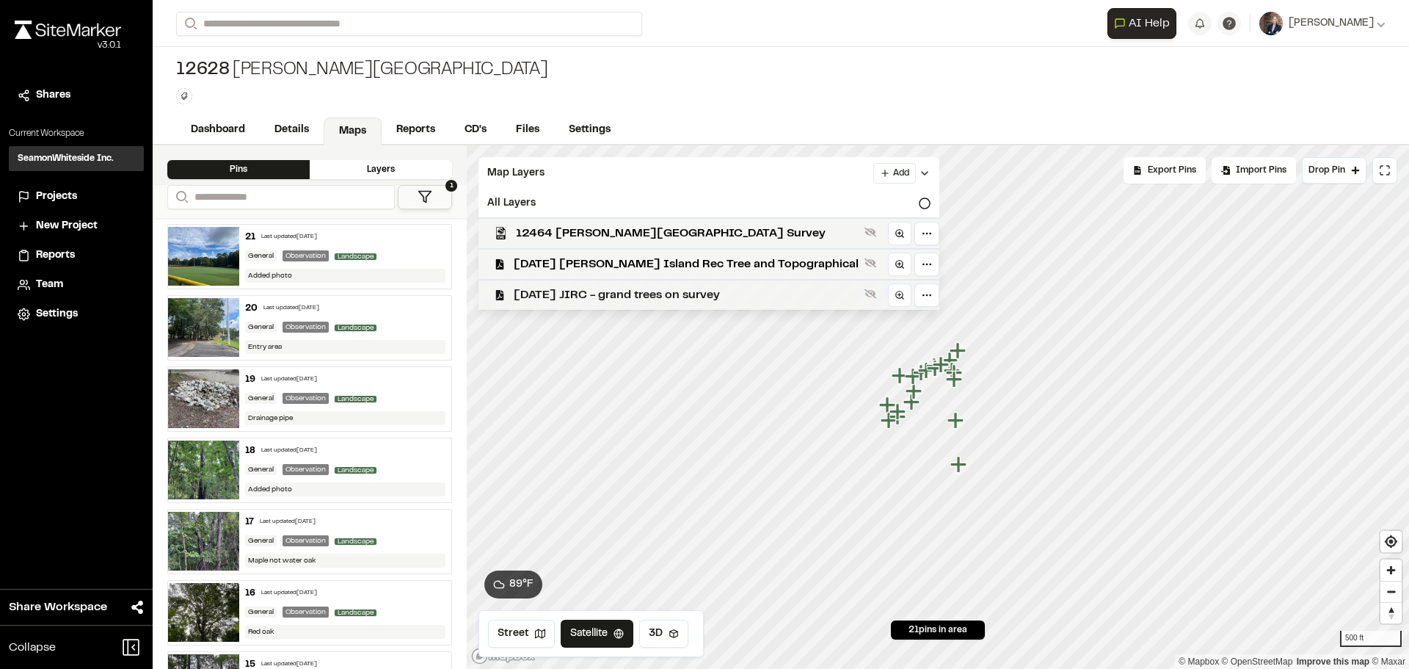
click at [586, 290] on span "[DATE] JIRC - grand trees on survey" at bounding box center [686, 295] width 345 height 18
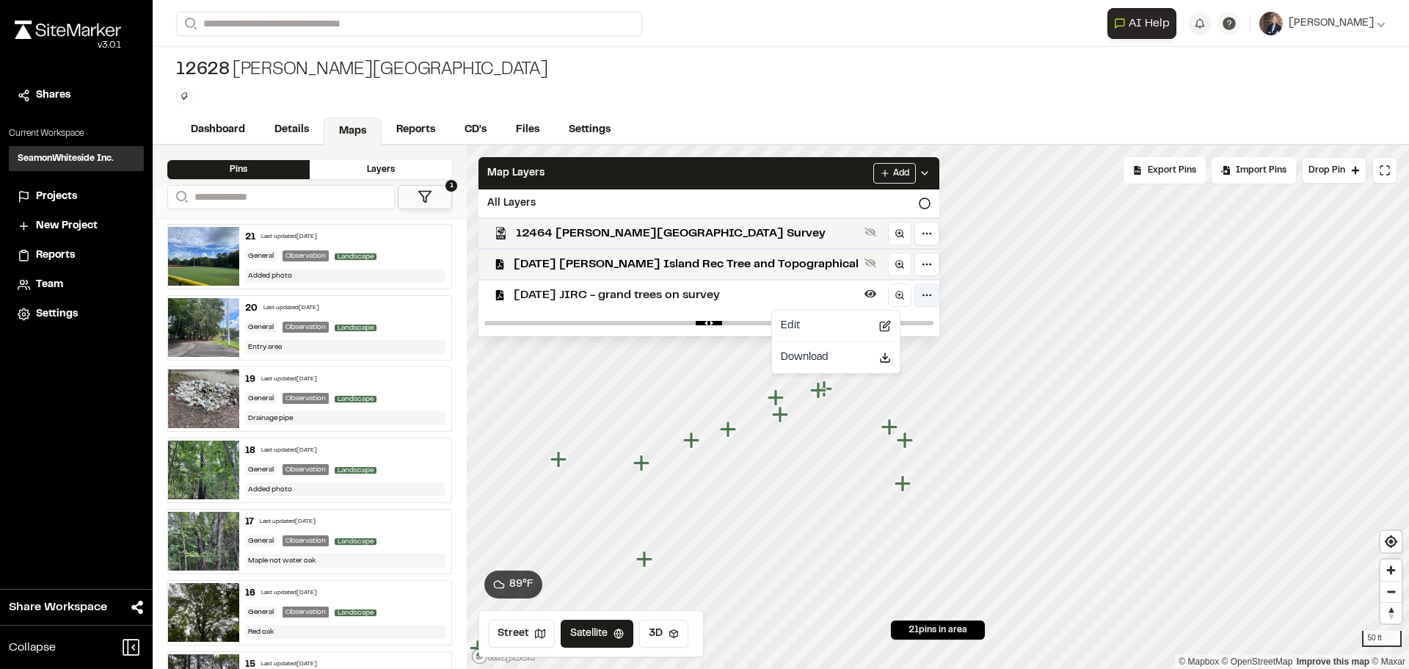
click at [881, 296] on html "Close sidebar v 3.0.1 Shares Current Workspace SeamonWhiteside Inc. SI Projects…" at bounding box center [704, 334] width 1409 height 669
click at [766, 296] on html "Close sidebar v 3.0.1 Shares Current Workspace SeamonWhiteside Inc. SI Projects…" at bounding box center [704, 334] width 1409 height 669
click at [865, 292] on icon at bounding box center [871, 294] width 12 height 8
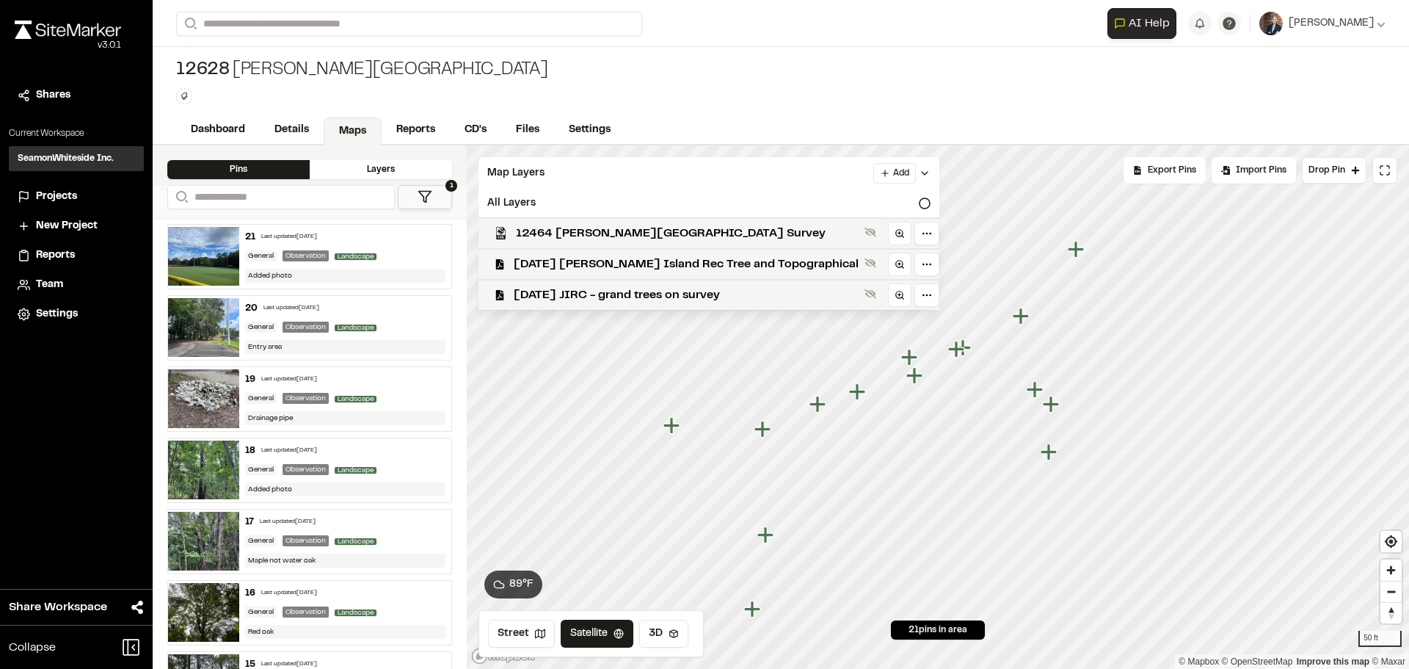
click at [854, 391] on icon "Map marker" at bounding box center [857, 391] width 16 height 16
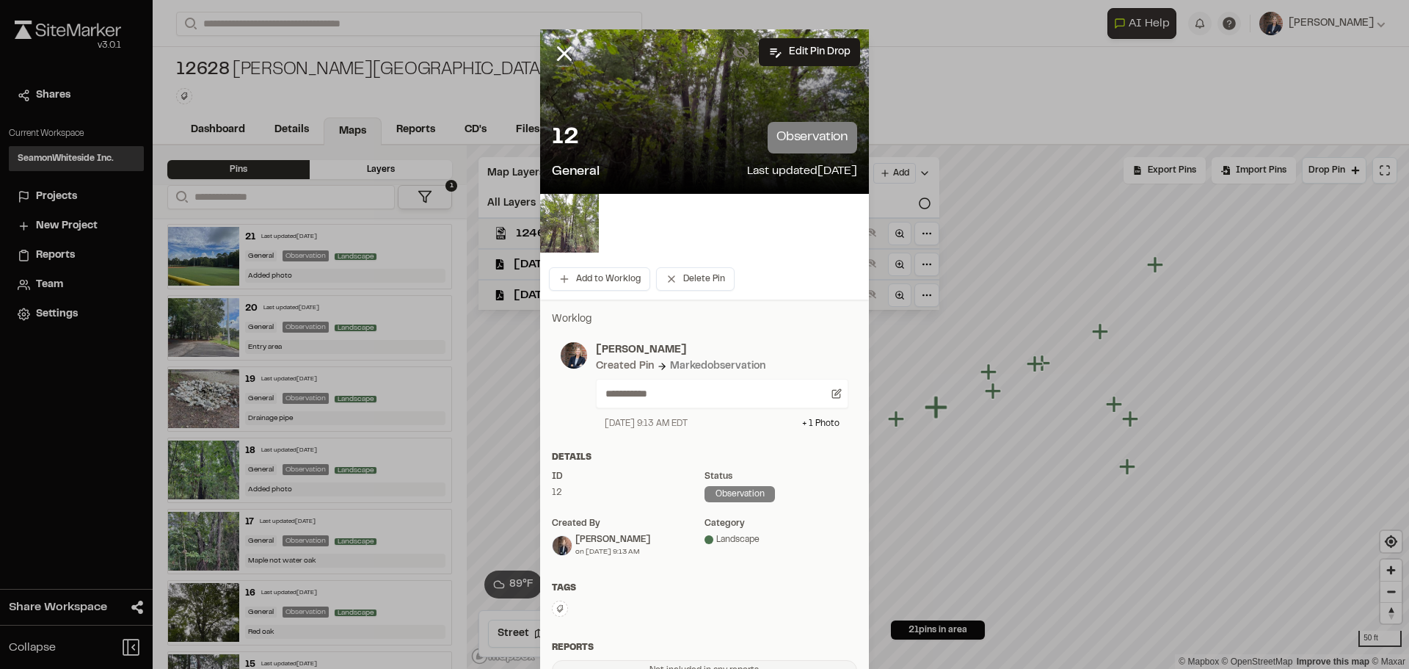
click at [576, 233] on img at bounding box center [569, 223] width 59 height 59
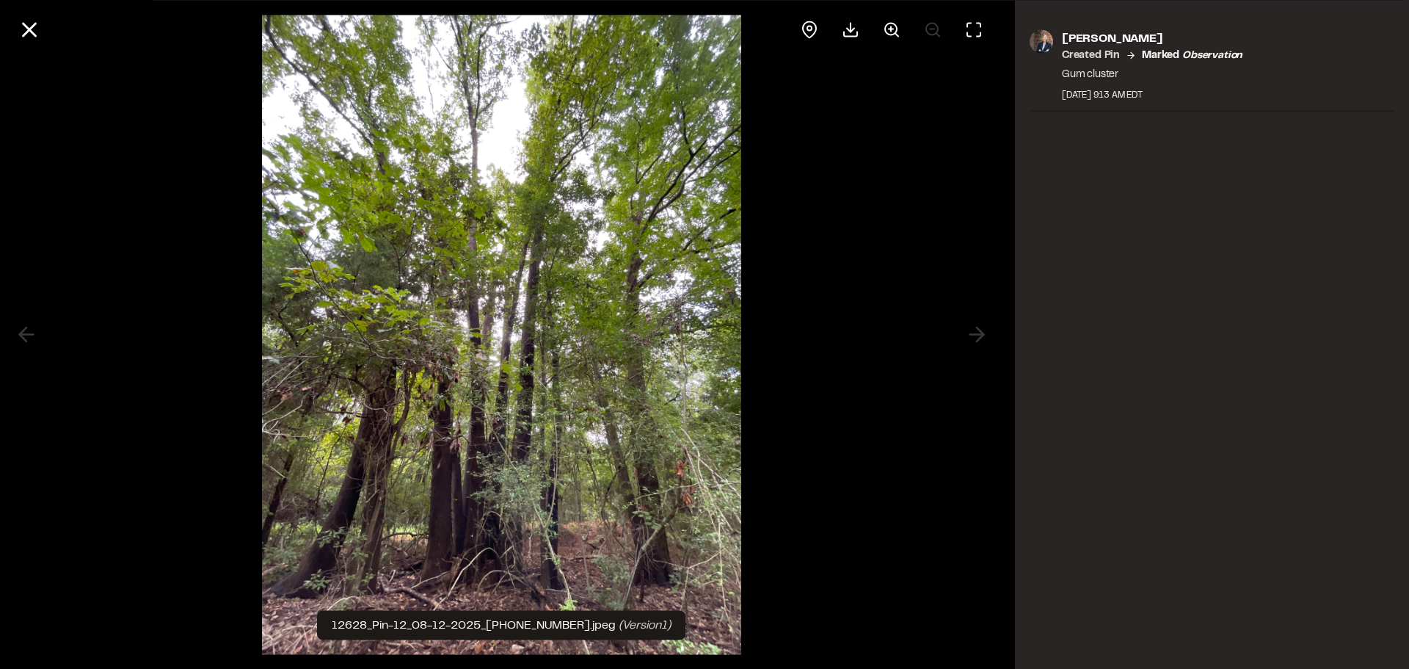
click at [975, 330] on div at bounding box center [501, 334] width 1003 height 669
click at [26, 21] on icon at bounding box center [29, 29] width 25 height 25
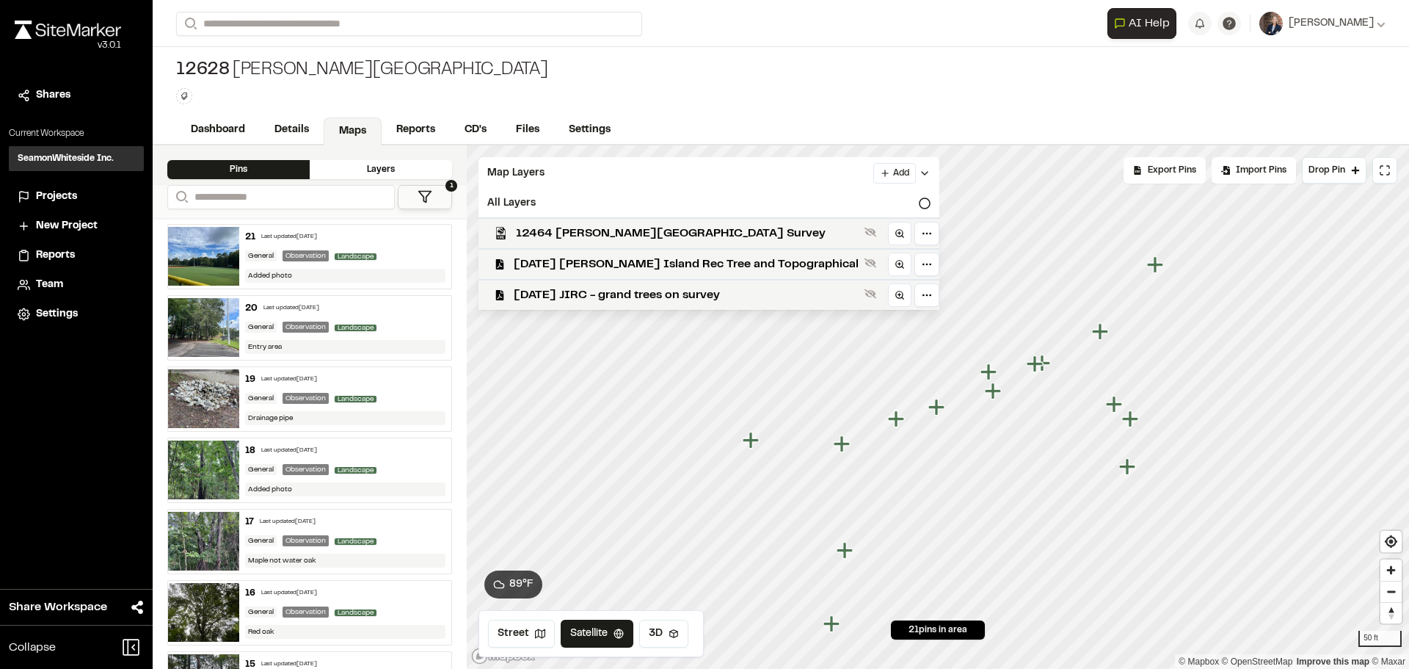
click at [1039, 366] on icon "Map marker" at bounding box center [1036, 364] width 19 height 19
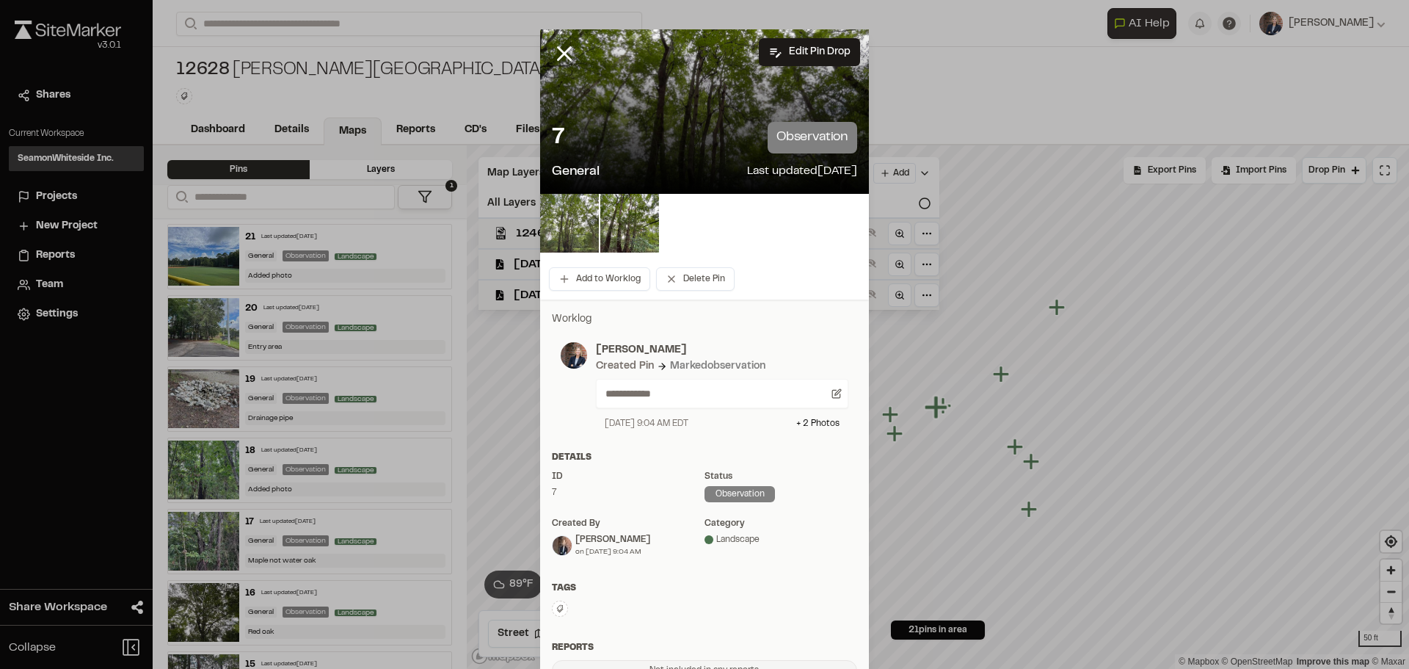
click at [555, 224] on img at bounding box center [569, 223] width 59 height 59
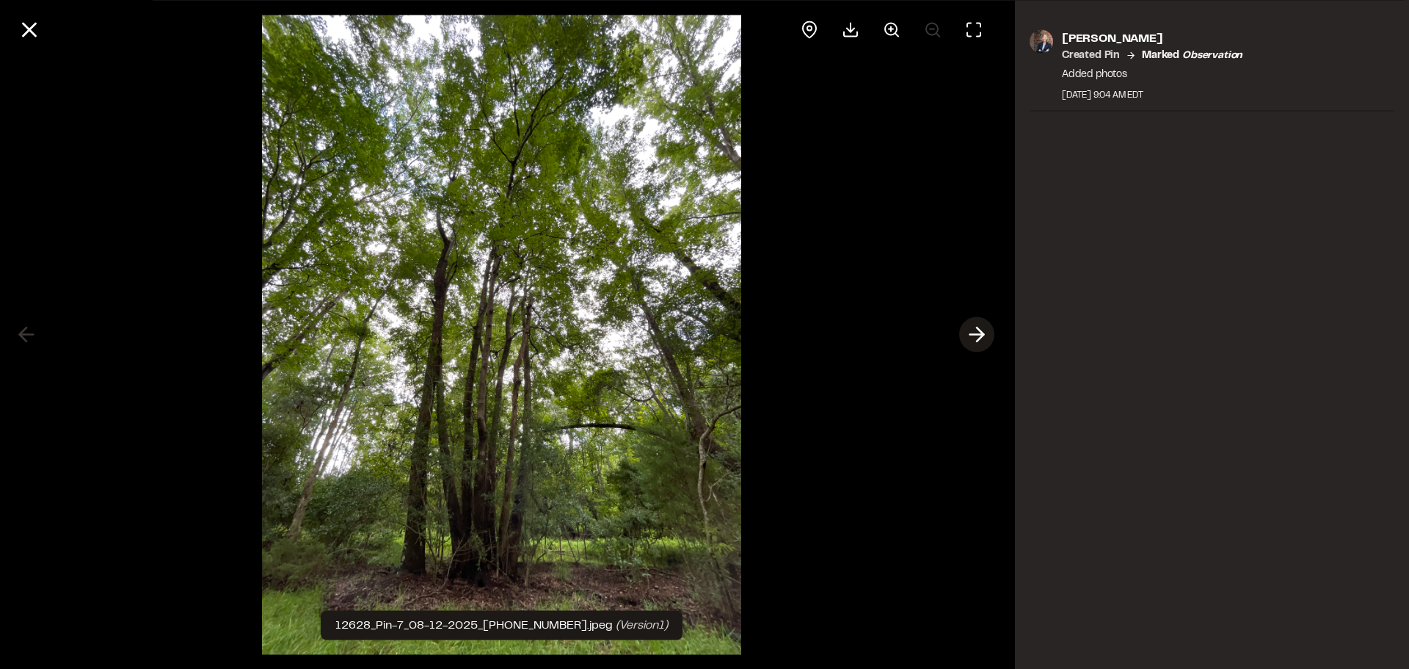
click at [979, 336] on icon at bounding box center [976, 334] width 23 height 25
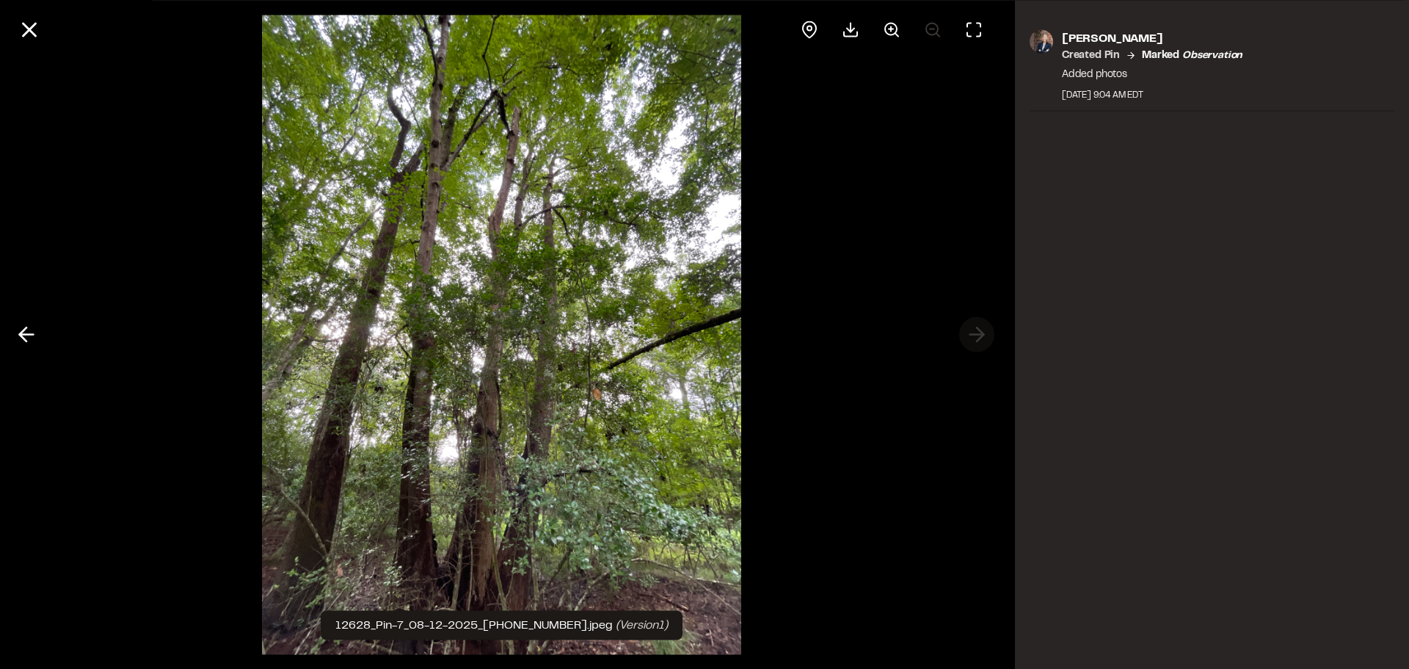
click at [979, 336] on div at bounding box center [501, 334] width 1003 height 669
click at [29, 34] on icon at bounding box center [29, 29] width 25 height 25
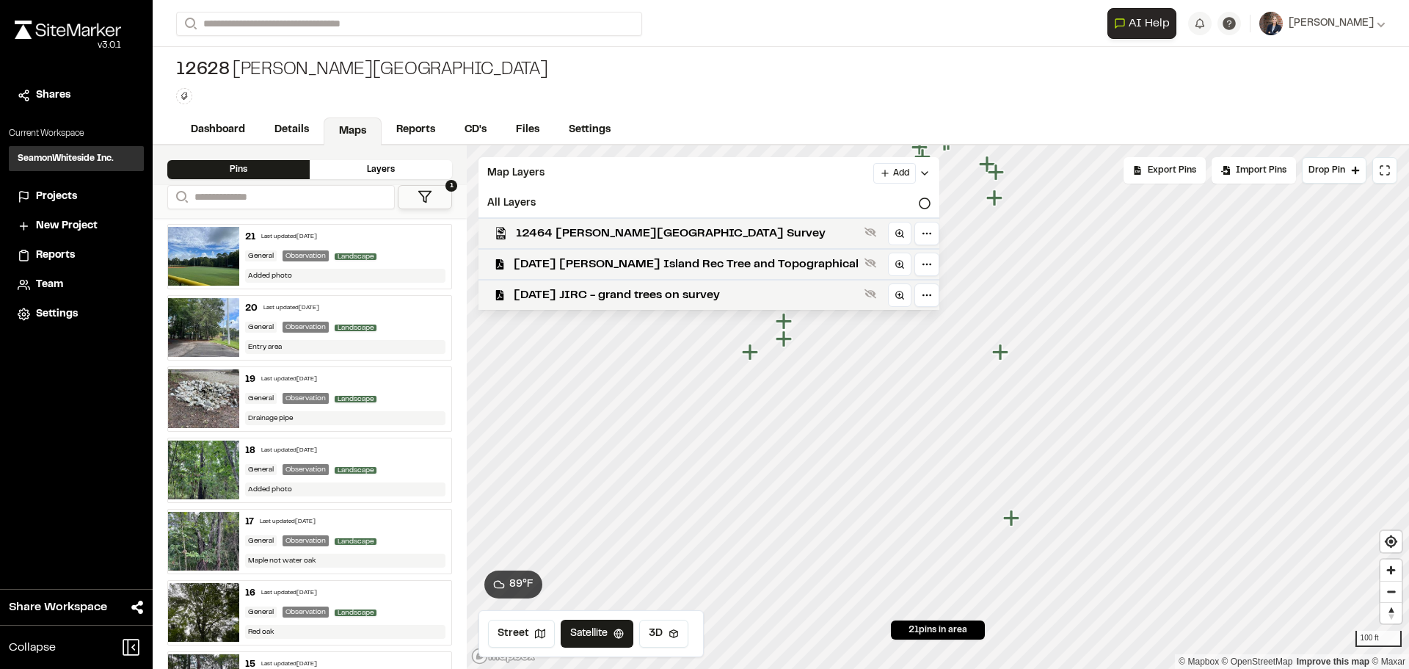
click at [1014, 517] on icon "Map marker" at bounding box center [1011, 517] width 16 height 16
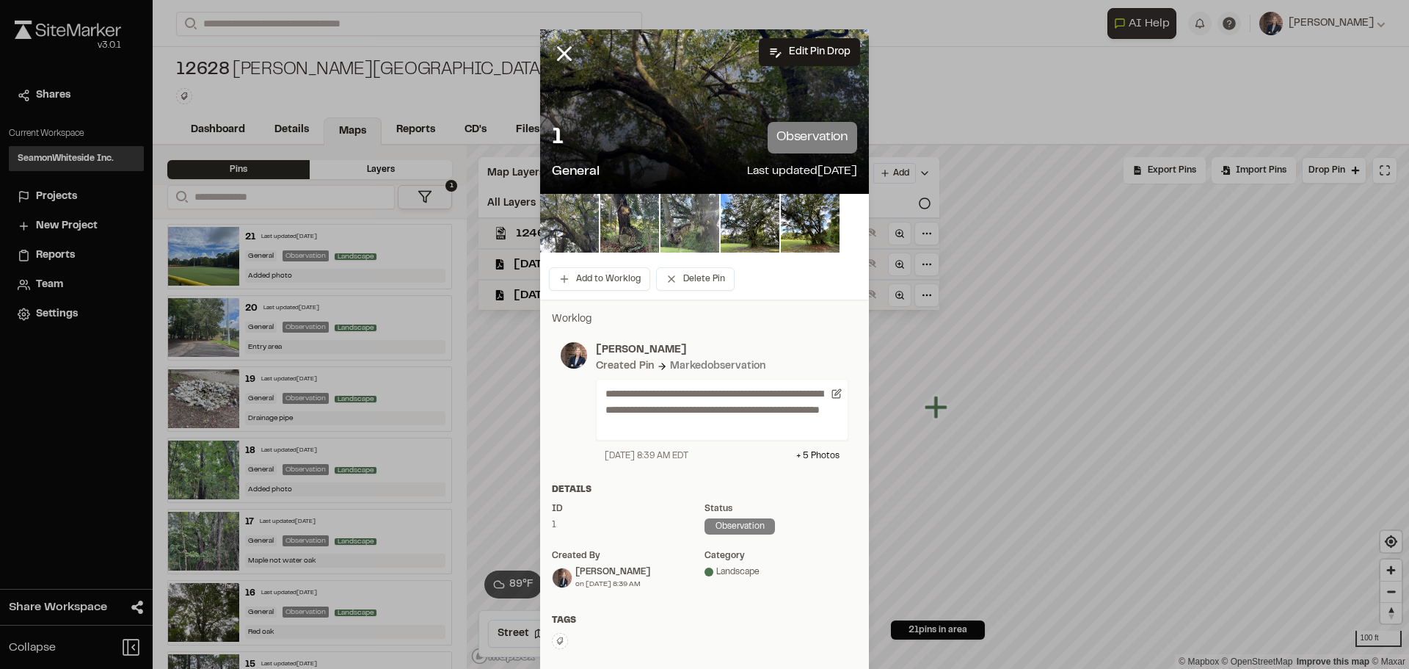
click at [567, 214] on img at bounding box center [569, 223] width 59 height 59
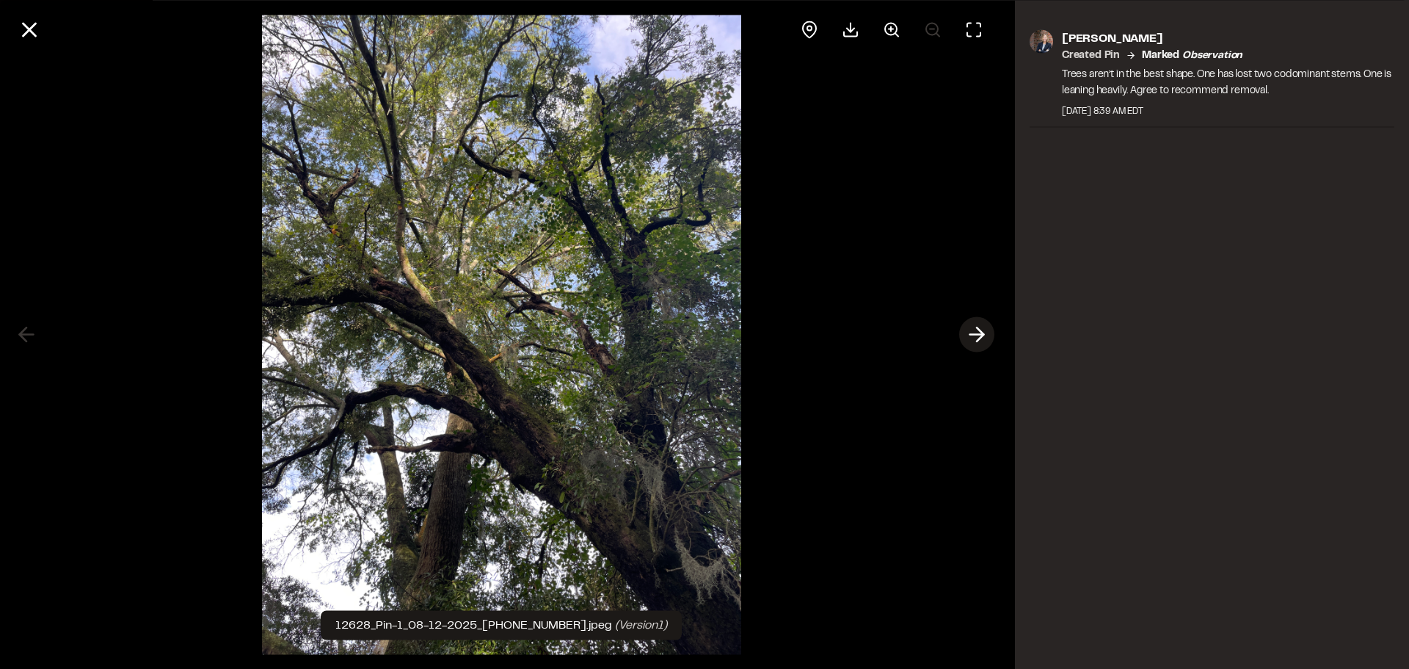
click at [981, 337] on polyline at bounding box center [980, 334] width 7 height 14
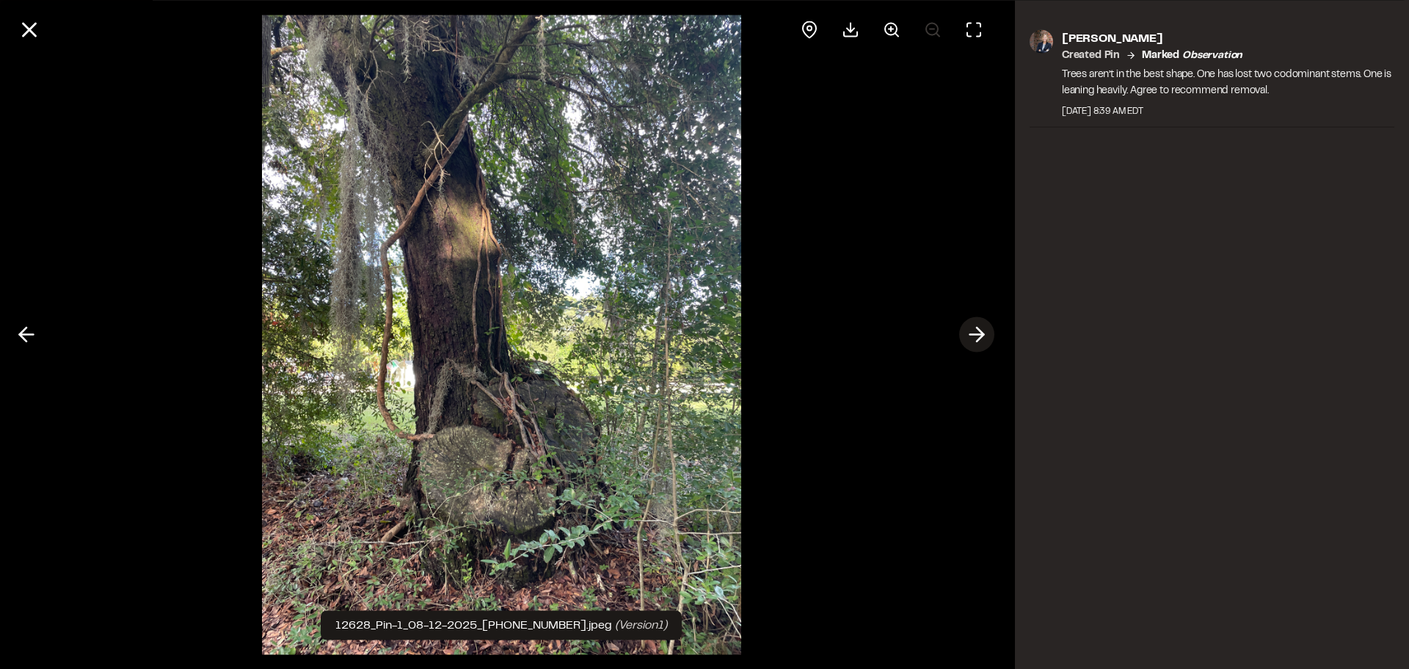
click at [972, 331] on icon at bounding box center [976, 334] width 23 height 25
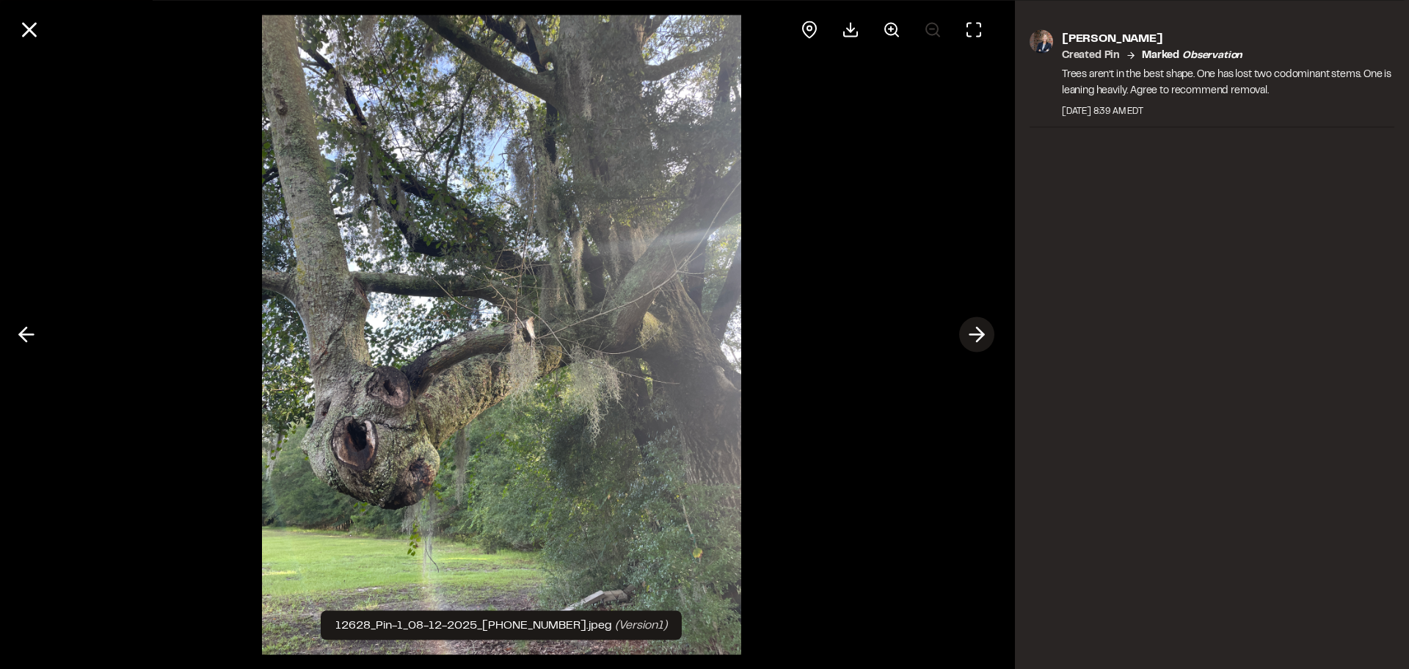
click at [973, 330] on icon at bounding box center [976, 334] width 23 height 25
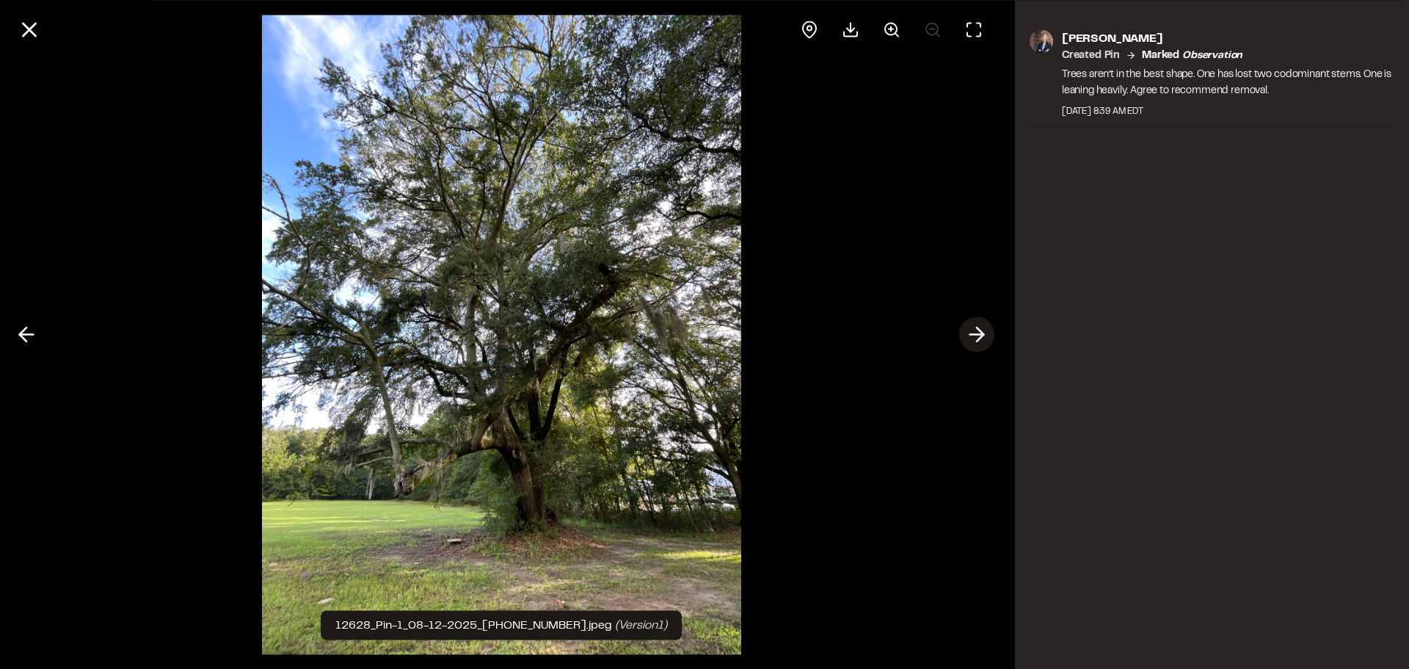
click at [967, 331] on icon at bounding box center [976, 334] width 23 height 25
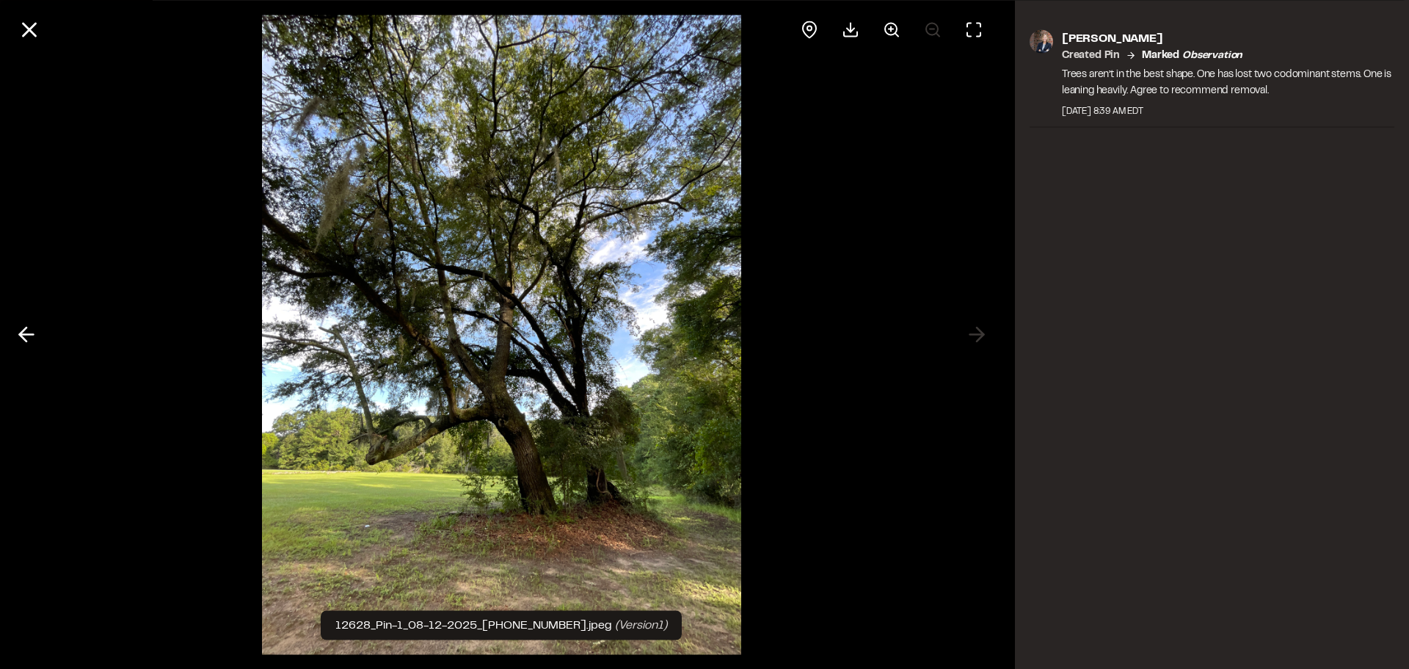
click at [973, 331] on div at bounding box center [501, 334] width 1003 height 669
click at [29, 24] on icon at bounding box center [29, 29] width 25 height 25
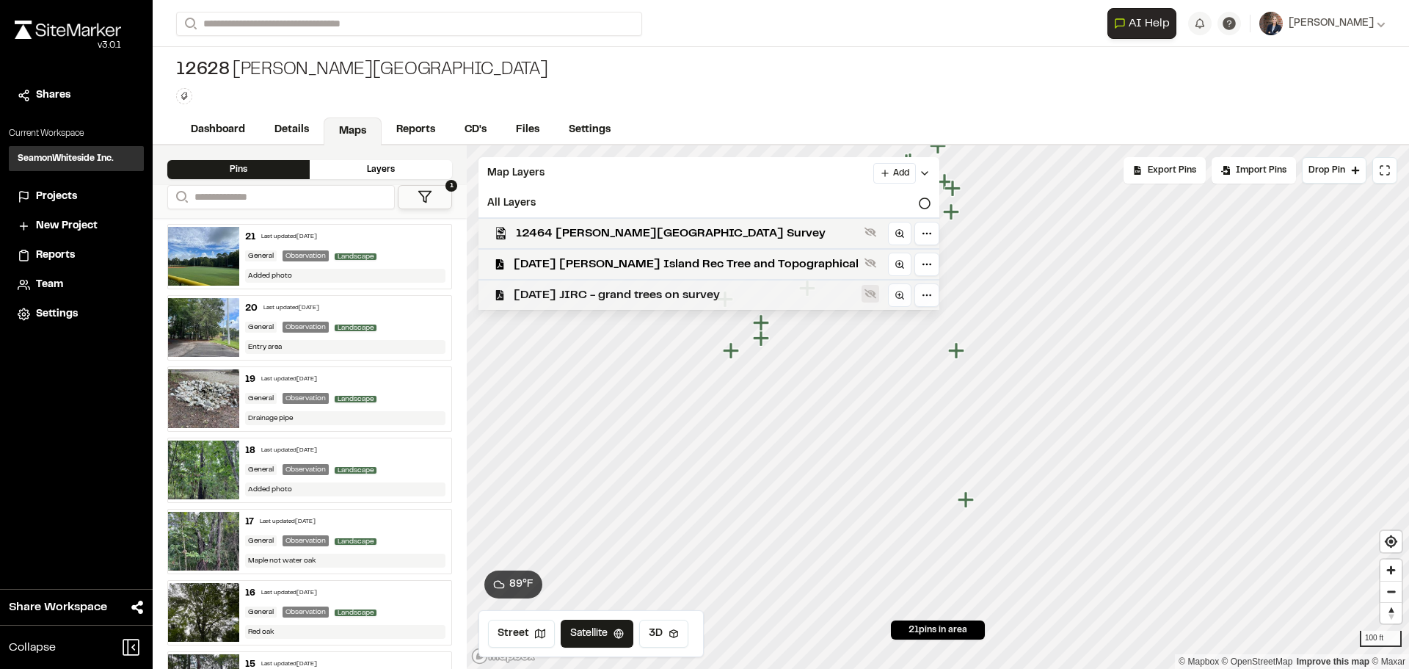
click at [862, 294] on button at bounding box center [871, 294] width 18 height 18
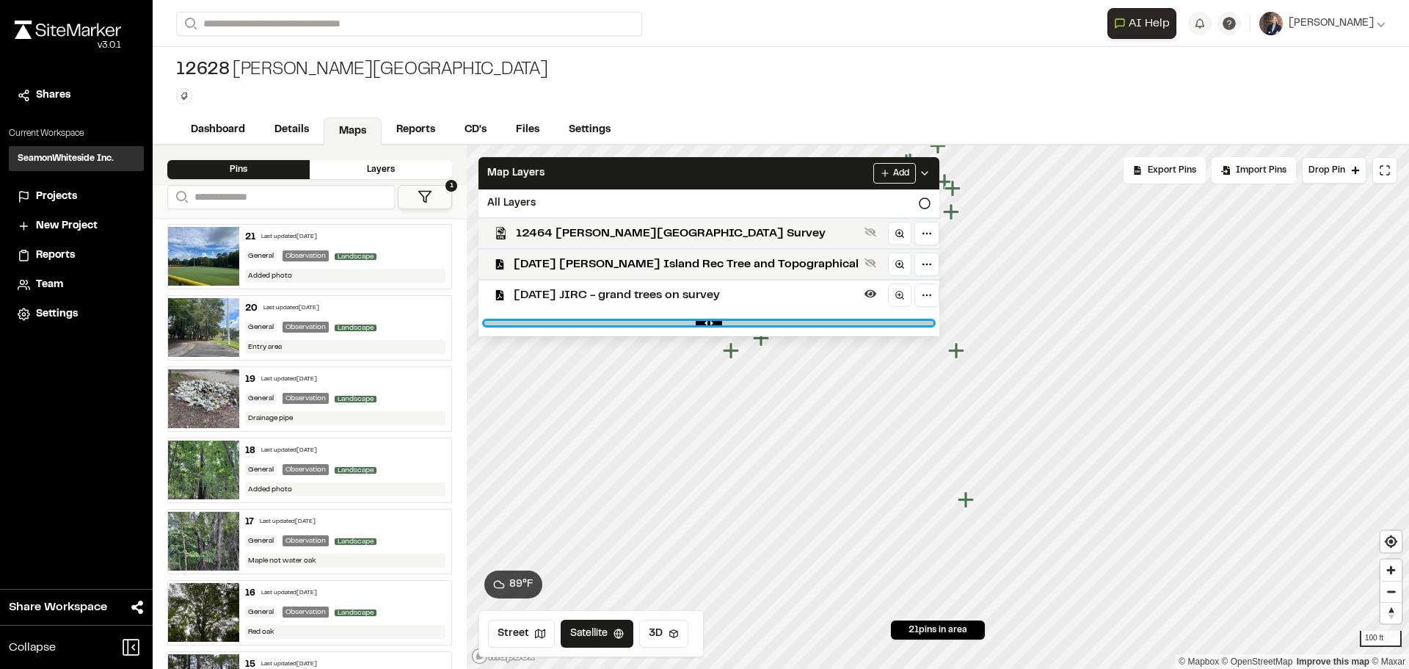
drag, startPoint x: 879, startPoint y: 323, endPoint x: 713, endPoint y: 327, distance: 165.2
type input "****"
click at [713, 325] on input "range" at bounding box center [708, 323] width 449 height 4
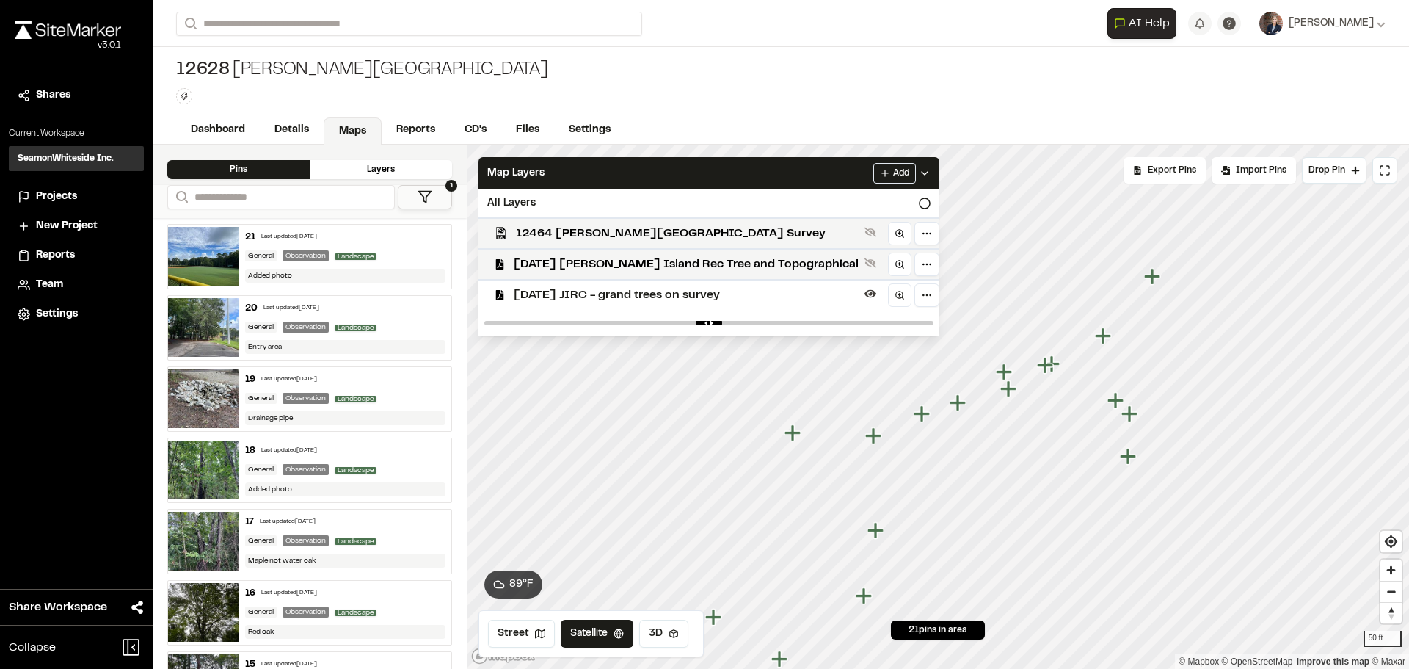
click at [880, 536] on icon "Map marker" at bounding box center [877, 530] width 19 height 19
